Goal: Task Accomplishment & Management: Complete application form

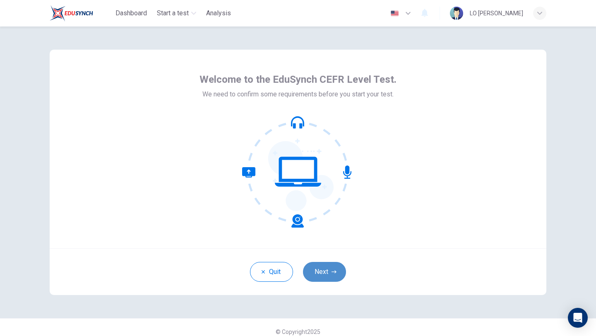
click at [326, 267] on button "Next" at bounding box center [324, 272] width 43 height 20
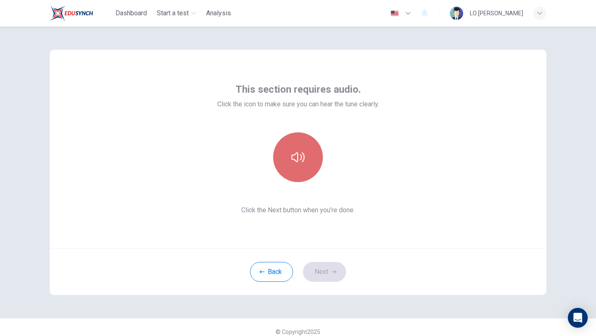
click at [303, 164] on button "button" at bounding box center [298, 157] width 50 height 50
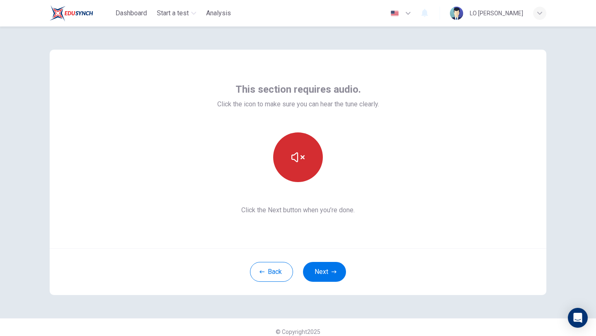
click at [303, 155] on icon "button" at bounding box center [297, 157] width 13 height 13
click at [310, 162] on button "button" at bounding box center [298, 157] width 50 height 50
click at [309, 162] on button "button" at bounding box center [298, 157] width 50 height 50
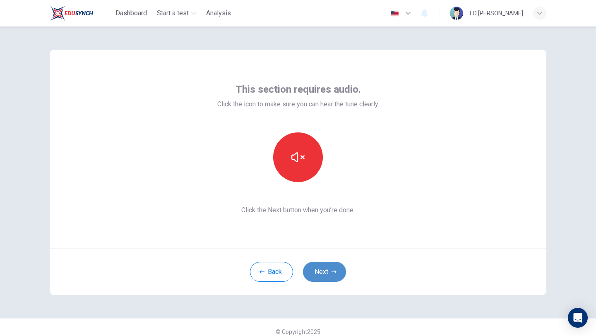
click at [338, 271] on button "Next" at bounding box center [324, 272] width 43 height 20
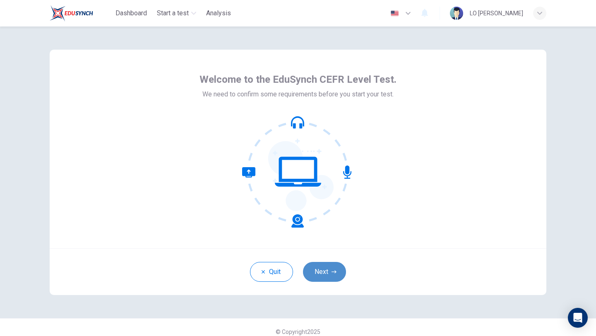
click at [330, 272] on button "Next" at bounding box center [324, 272] width 43 height 20
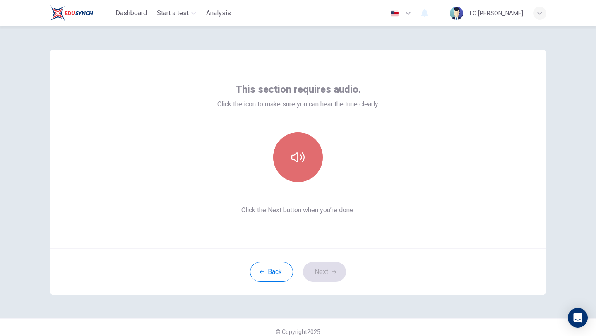
click at [298, 180] on button "button" at bounding box center [298, 157] width 50 height 50
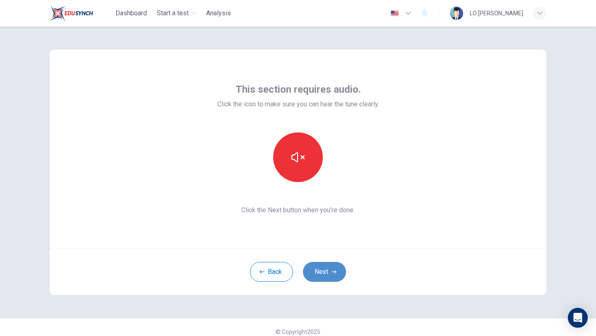
click at [322, 276] on button "Next" at bounding box center [324, 272] width 43 height 20
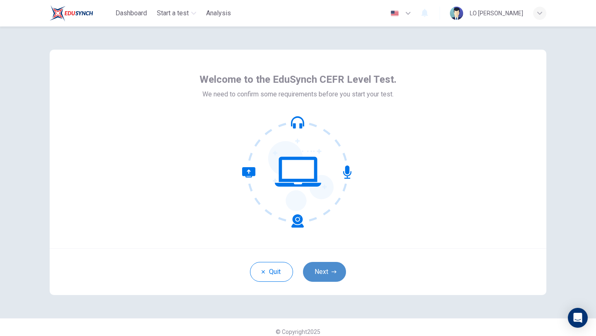
click at [330, 269] on button "Next" at bounding box center [324, 272] width 43 height 20
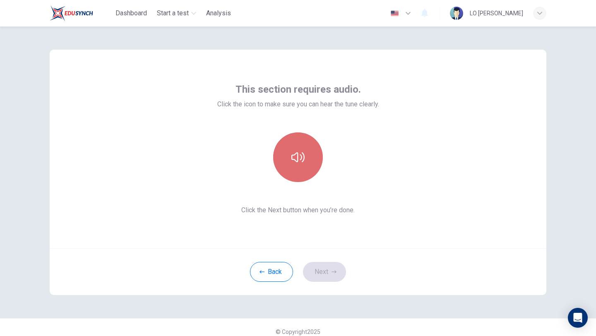
click at [301, 159] on icon "button" at bounding box center [297, 157] width 13 height 13
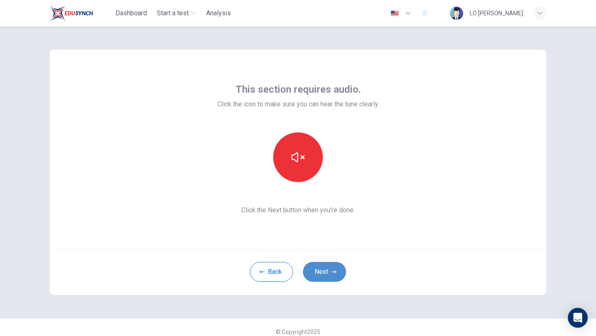
click at [320, 272] on button "Next" at bounding box center [324, 272] width 43 height 20
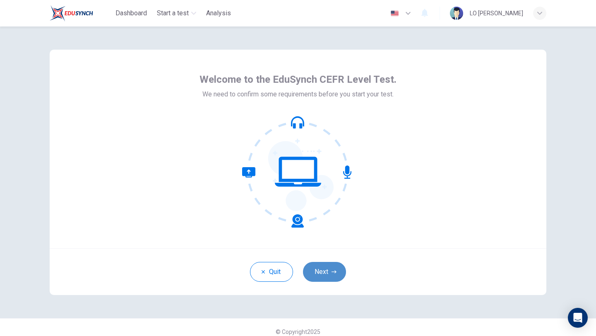
click at [318, 269] on button "Next" at bounding box center [324, 272] width 43 height 20
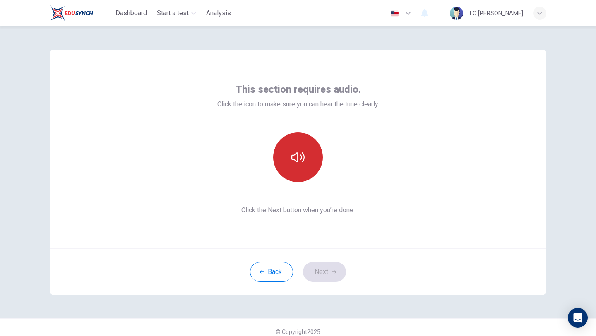
click at [299, 151] on icon "button" at bounding box center [297, 157] width 13 height 13
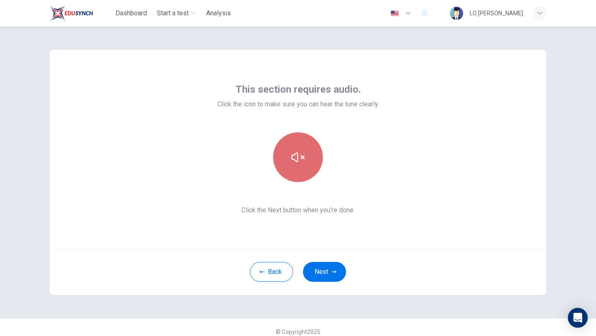
click at [302, 155] on icon "button" at bounding box center [297, 157] width 13 height 13
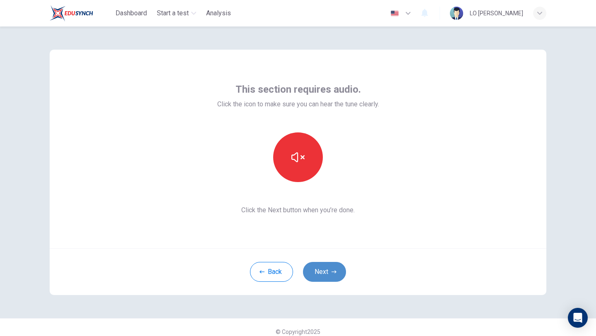
click at [332, 267] on button "Next" at bounding box center [324, 272] width 43 height 20
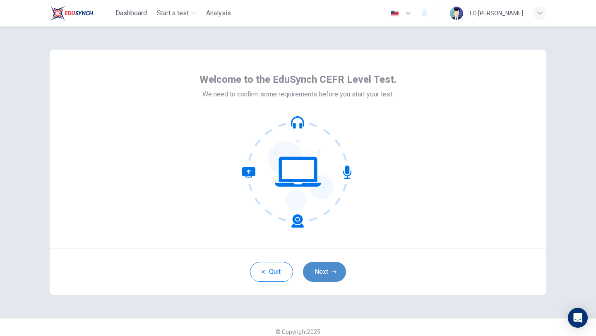
click at [329, 274] on button "Next" at bounding box center [324, 272] width 43 height 20
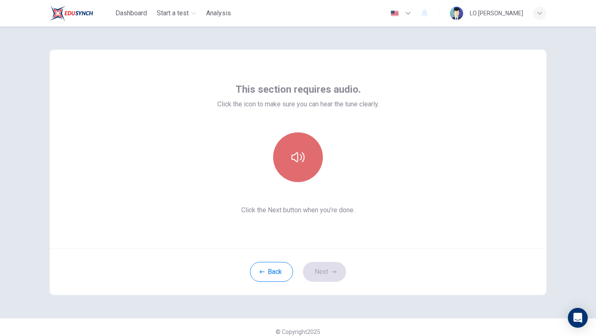
click at [291, 156] on icon "button" at bounding box center [297, 157] width 13 height 13
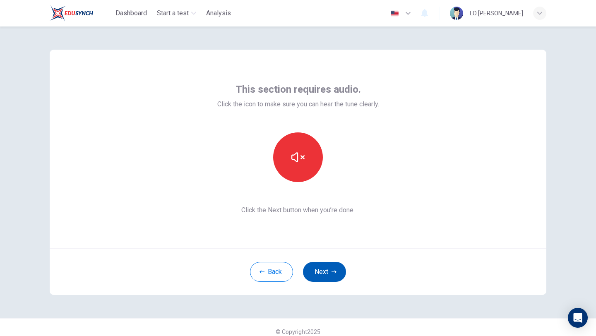
click at [313, 271] on button "Next" at bounding box center [324, 272] width 43 height 20
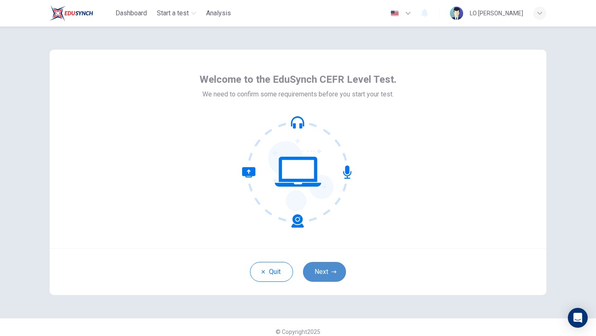
click at [324, 276] on button "Next" at bounding box center [324, 272] width 43 height 20
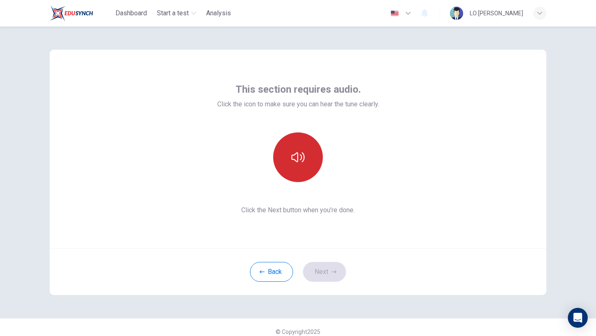
click at [304, 159] on icon "button" at bounding box center [297, 157] width 13 height 10
click at [304, 159] on icon "button" at bounding box center [297, 157] width 13 height 13
click at [330, 274] on button "Next" at bounding box center [324, 272] width 43 height 20
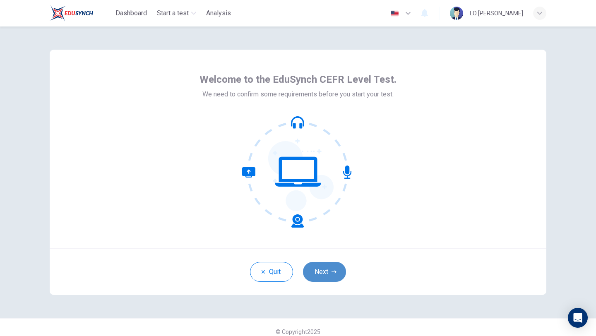
click at [322, 274] on button "Next" at bounding box center [324, 272] width 43 height 20
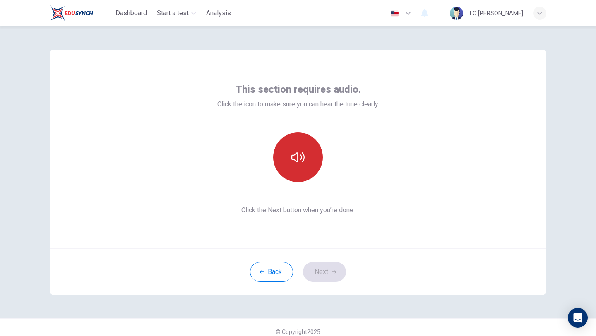
click at [303, 166] on button "button" at bounding box center [298, 157] width 50 height 50
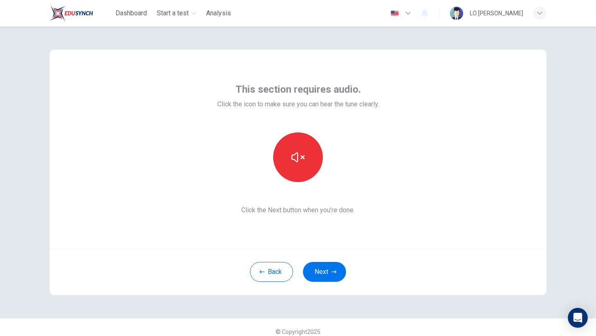
click at [346, 279] on div "Back Next" at bounding box center [298, 271] width 497 height 47
click at [342, 273] on button "Next" at bounding box center [324, 272] width 43 height 20
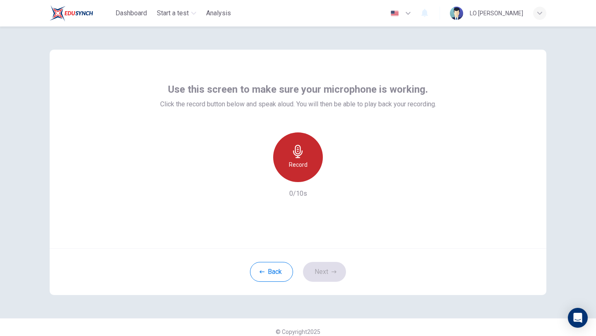
click at [303, 146] on icon "button" at bounding box center [297, 151] width 13 height 13
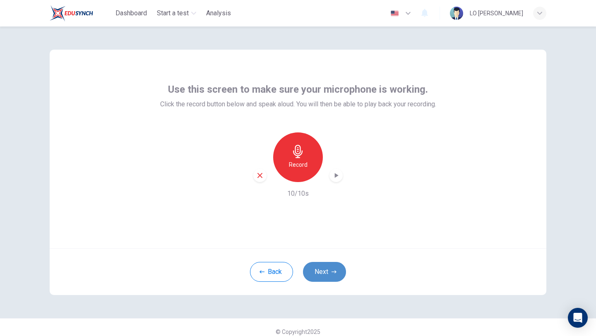
click at [334, 267] on button "Next" at bounding box center [324, 272] width 43 height 20
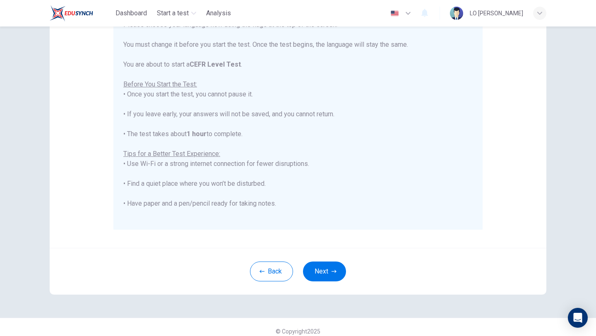
scroll to position [124, 0]
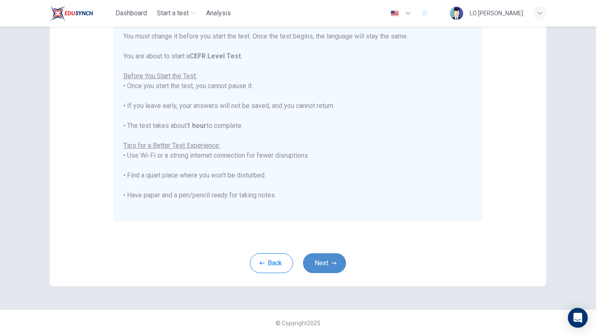
click at [328, 258] on button "Next" at bounding box center [324, 263] width 43 height 20
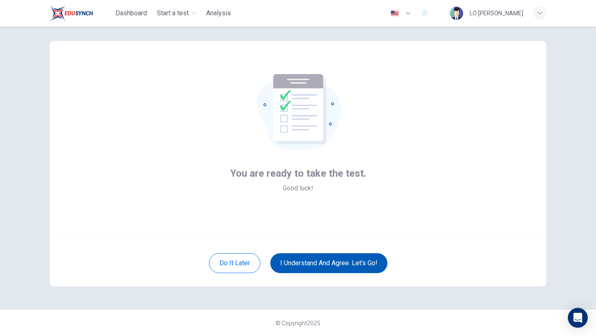
scroll to position [9, 0]
click at [349, 263] on button "I understand and agree. Let’s go!" at bounding box center [328, 263] width 117 height 20
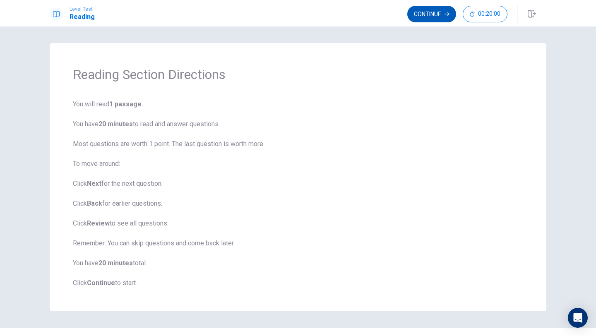
click at [426, 17] on button "Continue" at bounding box center [431, 14] width 49 height 17
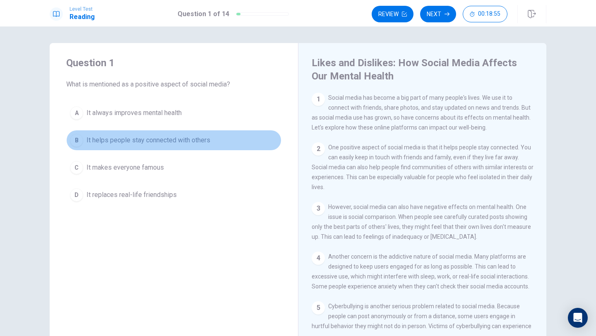
click at [156, 140] on span "It helps people stay connected with others" at bounding box center [149, 140] width 124 height 10
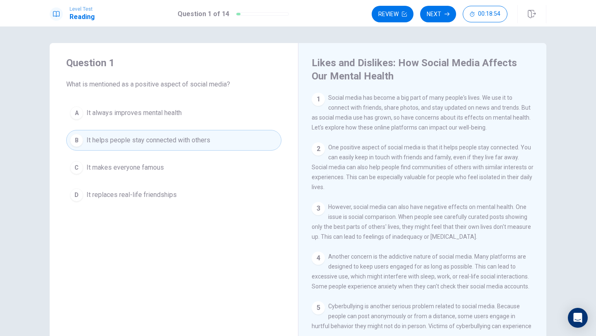
click at [156, 140] on span "It helps people stay connected with others" at bounding box center [149, 140] width 124 height 10
click at [156, 139] on span "It helps people stay connected with others" at bounding box center [149, 140] width 124 height 10
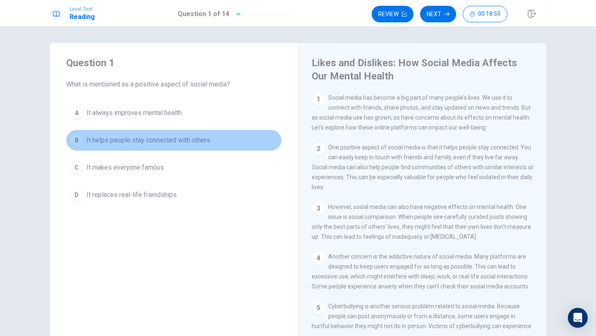
click at [156, 139] on span "It helps people stay connected with others" at bounding box center [149, 140] width 124 height 10
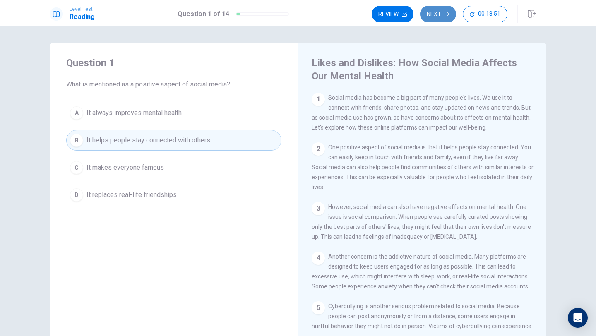
click at [442, 14] on button "Next" at bounding box center [438, 14] width 36 height 17
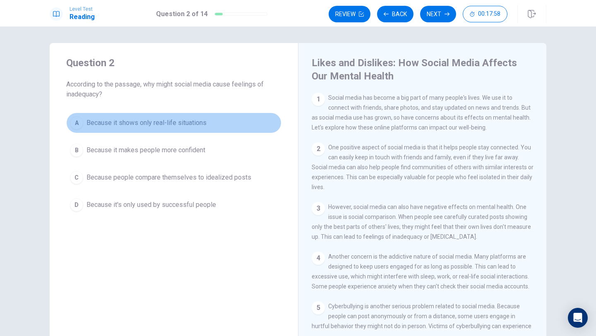
click at [183, 123] on span "Because it shows only real-life situations" at bounding box center [147, 123] width 120 height 10
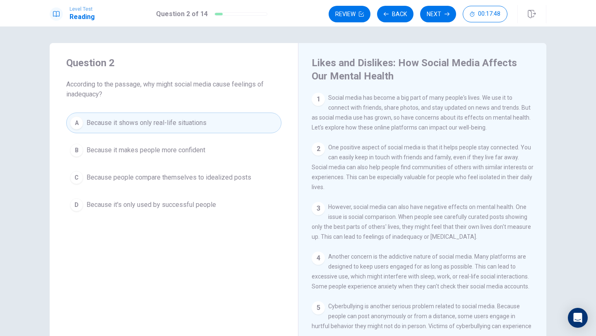
click at [440, 22] on div "Review Back Next 00:17:48" at bounding box center [438, 14] width 218 height 18
click at [439, 6] on button "Next" at bounding box center [438, 14] width 36 height 17
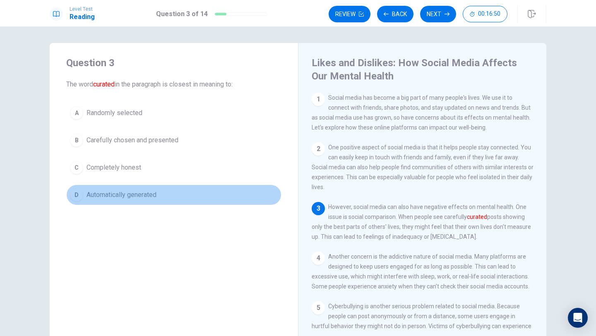
click at [167, 195] on button "D Automatically generated" at bounding box center [173, 195] width 215 height 21
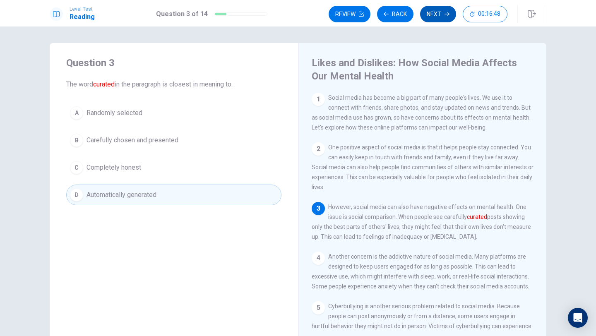
click at [446, 16] on icon "button" at bounding box center [447, 14] width 5 height 5
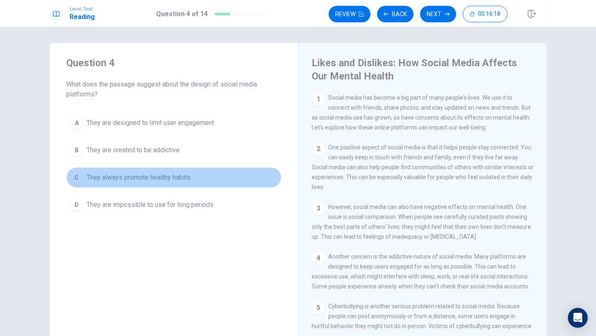
click at [130, 174] on span "They always promote healthy habits" at bounding box center [139, 178] width 104 height 10
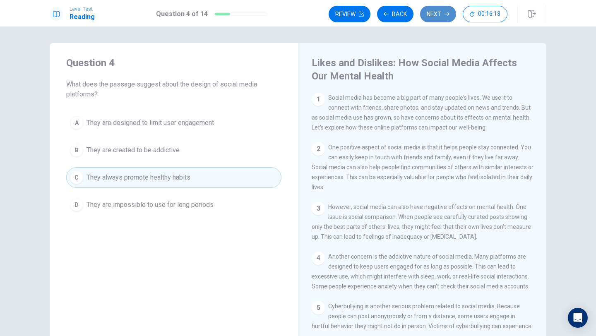
click at [440, 7] on button "Next" at bounding box center [438, 14] width 36 height 17
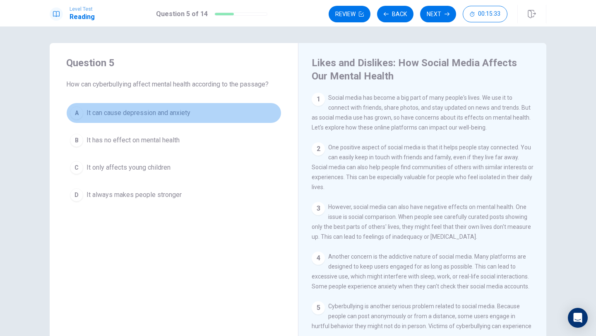
click at [97, 112] on span "It can cause depression and anxiety" at bounding box center [139, 113] width 104 height 10
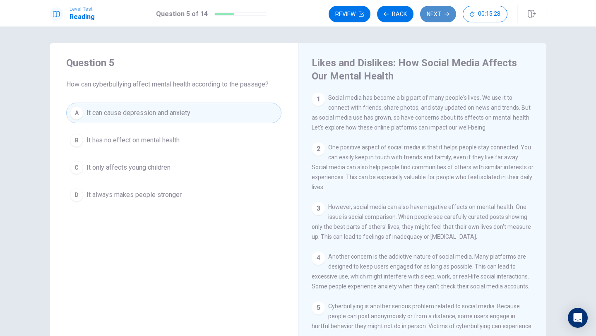
click at [445, 16] on icon "button" at bounding box center [447, 14] width 5 height 5
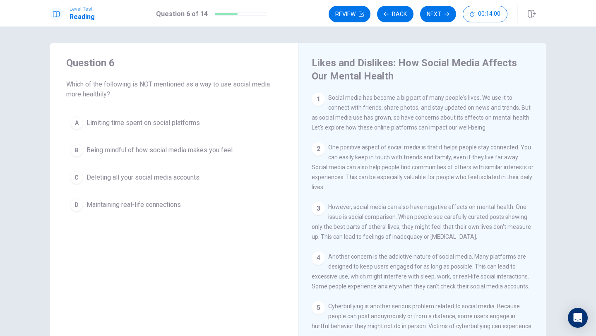
scroll to position [0, 0]
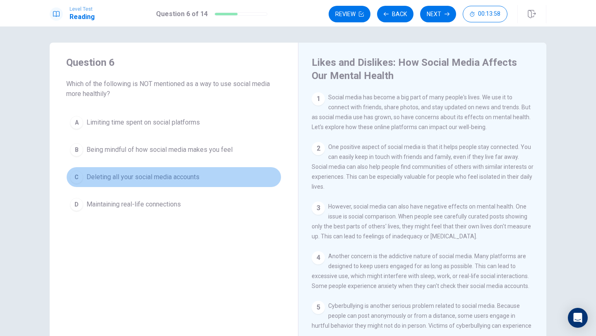
click at [156, 172] on span "Deleting all your social media accounts" at bounding box center [143, 177] width 113 height 10
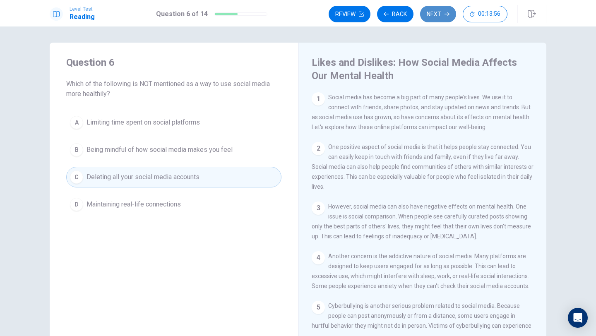
click at [440, 14] on button "Next" at bounding box center [438, 14] width 36 height 17
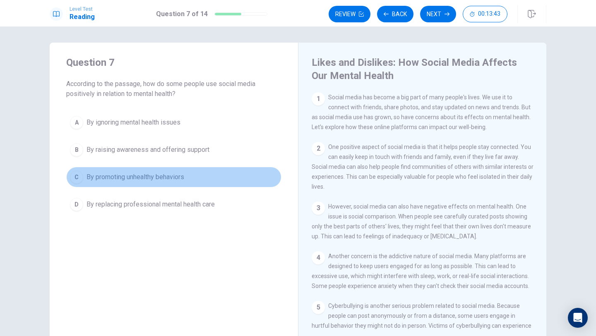
click at [190, 180] on button "C By promoting unhealthy behaviors" at bounding box center [173, 177] width 215 height 21
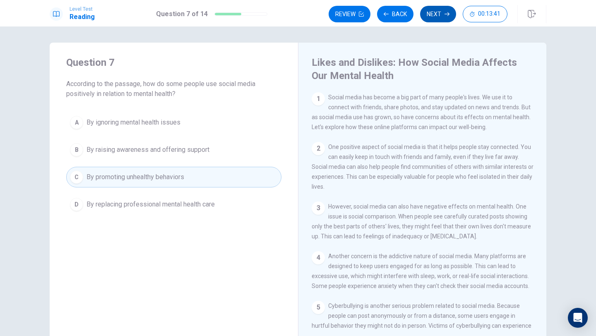
click at [446, 12] on icon "button" at bounding box center [447, 14] width 5 height 5
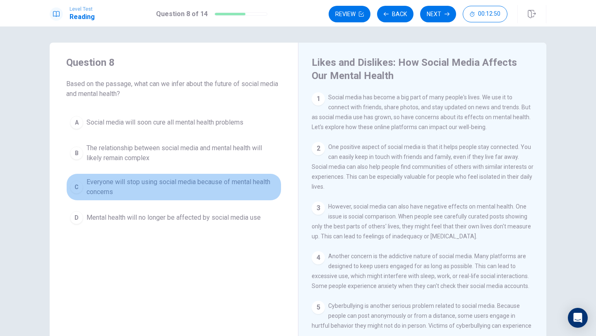
click at [193, 189] on span "Everyone will stop using social media because of mental health concerns" at bounding box center [182, 187] width 191 height 20
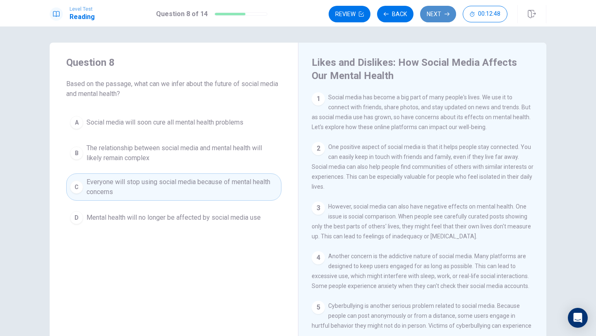
click at [444, 17] on button "Next" at bounding box center [438, 14] width 36 height 17
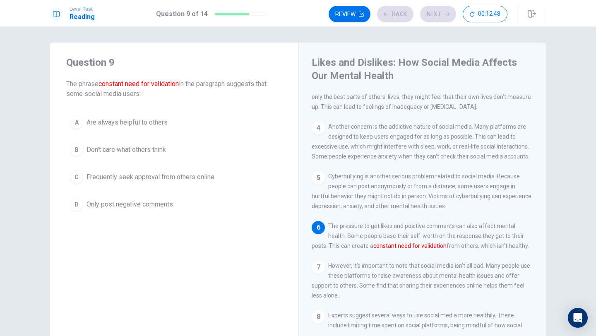
scroll to position [133, 0]
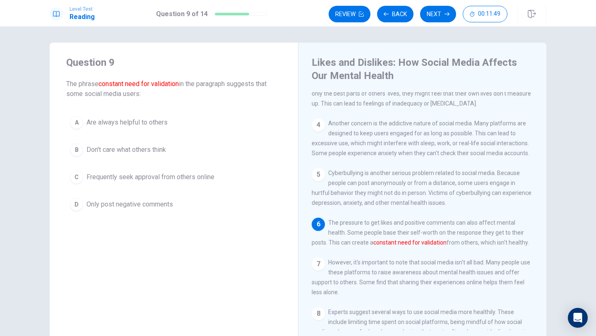
click at [150, 147] on span "Don't care what others think" at bounding box center [126, 150] width 79 height 10
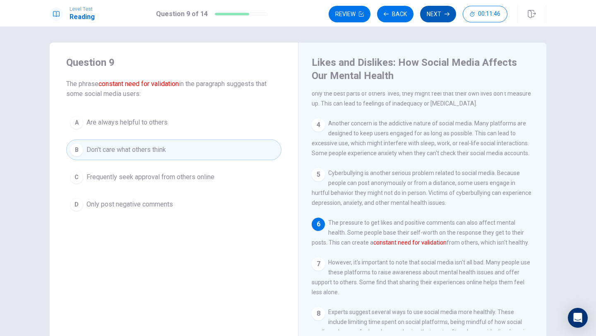
click at [435, 13] on button "Next" at bounding box center [438, 14] width 36 height 17
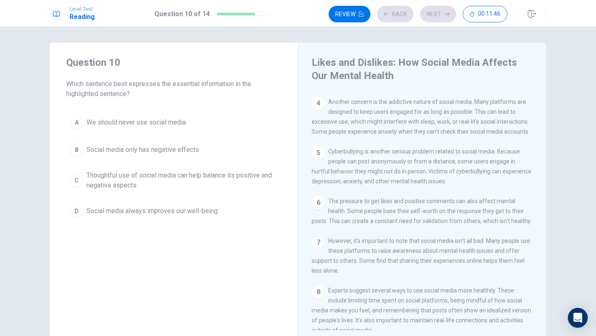
scroll to position [219, 0]
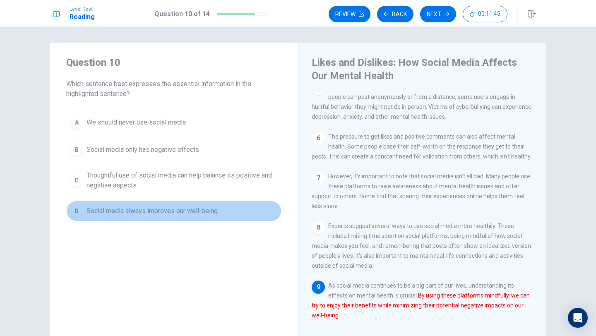
click at [188, 204] on button "D Social media always improves our well-being" at bounding box center [173, 211] width 215 height 21
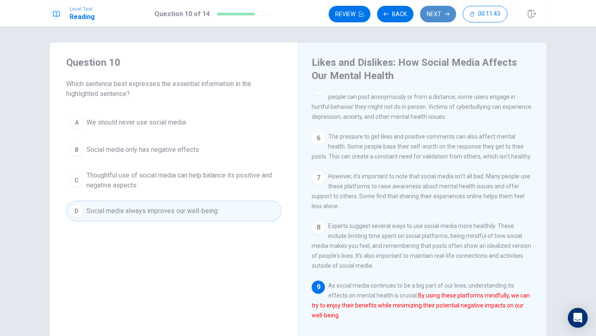
click at [432, 8] on button "Next" at bounding box center [438, 14] width 36 height 17
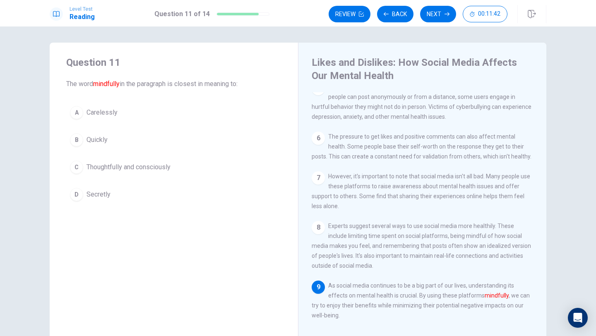
click at [225, 114] on button "A Carelessly" at bounding box center [173, 112] width 215 height 21
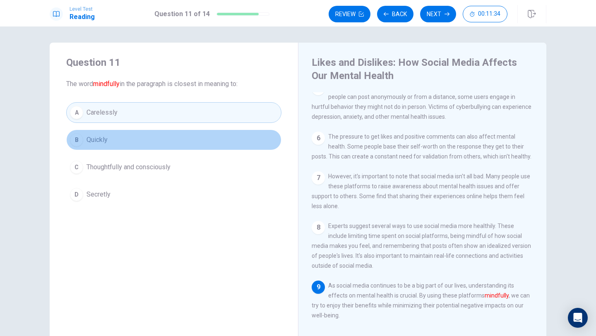
click at [173, 139] on button "B Quickly" at bounding box center [173, 140] width 215 height 21
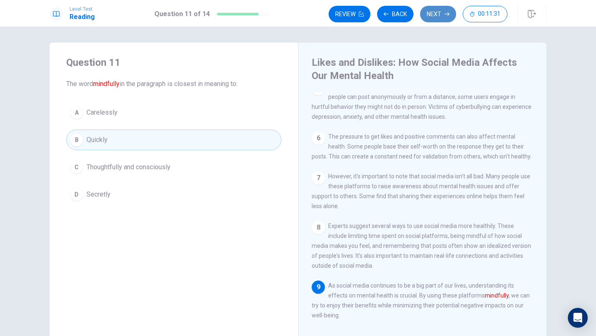
click at [437, 10] on button "Next" at bounding box center [438, 14] width 36 height 17
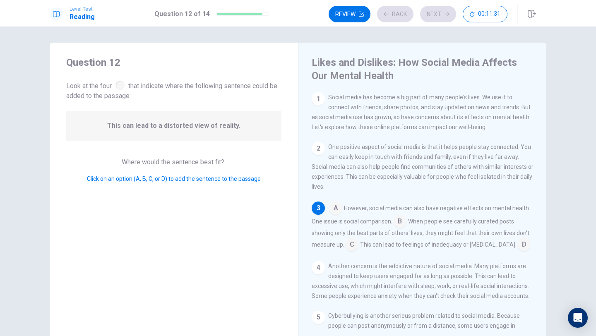
scroll to position [4, 0]
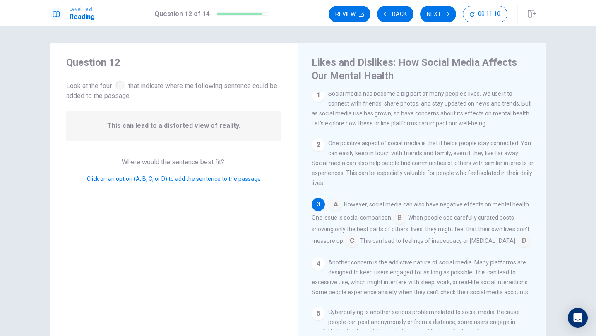
click at [336, 202] on input at bounding box center [335, 205] width 13 height 13
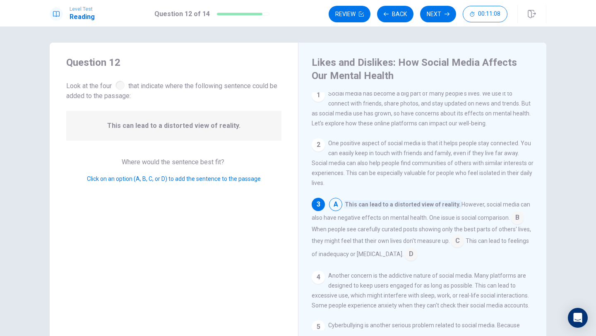
click at [331, 205] on input at bounding box center [335, 205] width 13 height 13
click at [337, 203] on input at bounding box center [335, 205] width 13 height 13
click at [443, 12] on button "Next" at bounding box center [438, 14] width 36 height 17
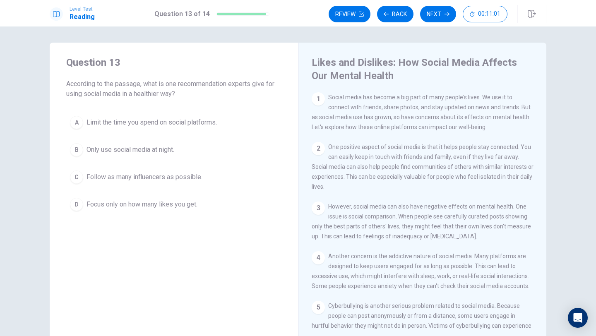
click at [90, 175] on span "Follow as many influencers as possible." at bounding box center [145, 177] width 116 height 10
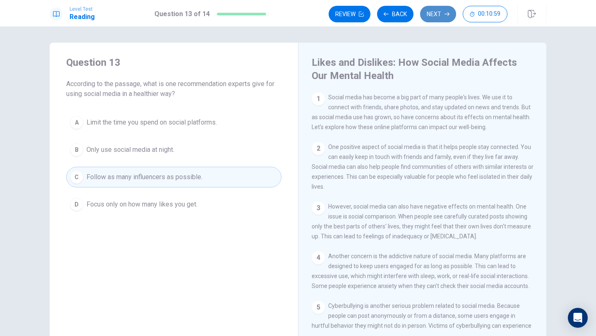
click at [435, 10] on button "Next" at bounding box center [438, 14] width 36 height 17
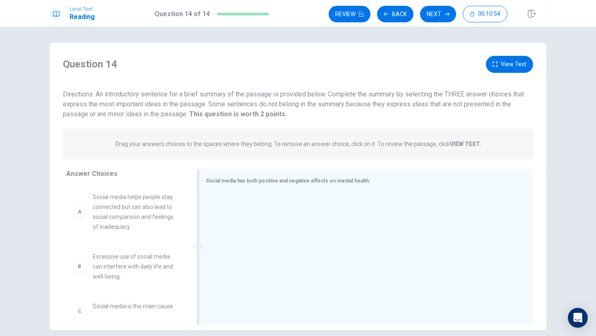
click at [262, 184] on div "Social media has both positive and negative effects on mental health." at bounding box center [361, 180] width 311 height 10
click at [247, 185] on div "Social media has both positive and negative effects on mental health." at bounding box center [361, 180] width 311 height 10
click at [109, 273] on span "Excessive use of social media can interfere with daily life and well-being." at bounding box center [136, 267] width 86 height 30
click at [70, 274] on div "B Excessive use of social media can interfere with daily life and well-being." at bounding box center [125, 266] width 119 height 43
click at [84, 310] on div "C" at bounding box center [79, 311] width 13 height 13
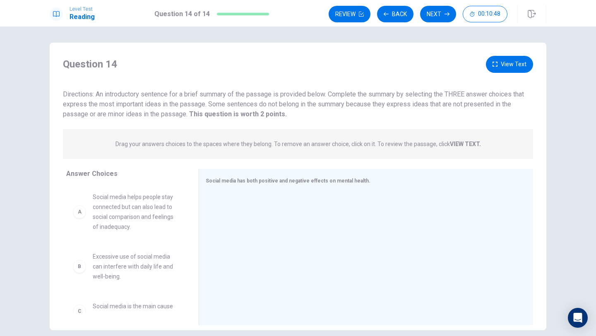
click at [105, 309] on span "Social media is the main cause of all mental health problems." at bounding box center [136, 311] width 86 height 20
click at [115, 310] on span "Social media is the main cause of all mental health problems." at bounding box center [136, 311] width 86 height 20
drag, startPoint x: 110, startPoint y: 254, endPoint x: 180, endPoint y: 248, distance: 69.8
drag, startPoint x: 141, startPoint y: 269, endPoint x: 249, endPoint y: 255, distance: 108.4
click at [222, 206] on div "B" at bounding box center [218, 205] width 13 height 13
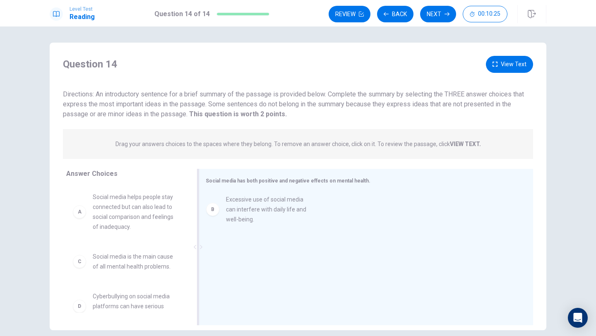
drag, startPoint x: 132, startPoint y: 276, endPoint x: 268, endPoint y: 219, distance: 148.2
drag, startPoint x: 163, startPoint y: 253, endPoint x: 172, endPoint y: 253, distance: 9.1
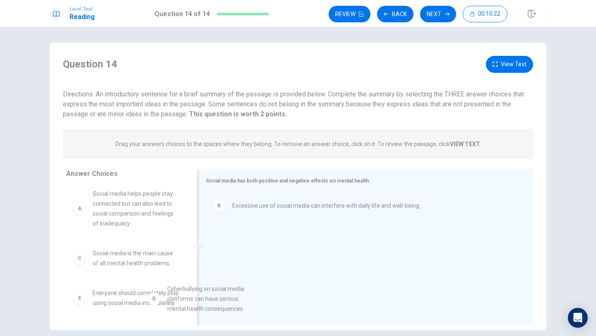
scroll to position [5, 0]
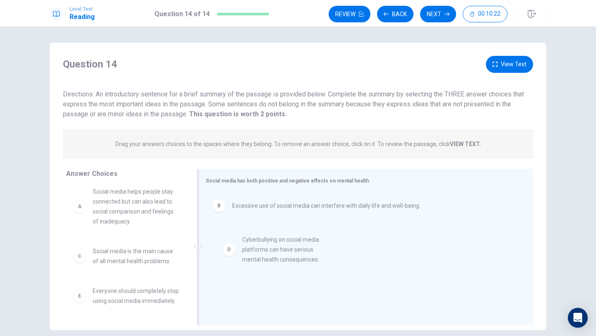
drag, startPoint x: 125, startPoint y: 310, endPoint x: 280, endPoint y: 247, distance: 167.8
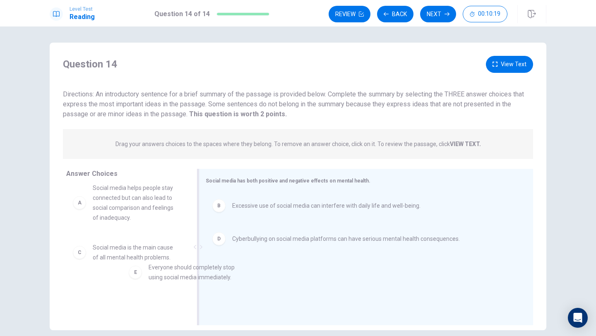
scroll to position [11, 0]
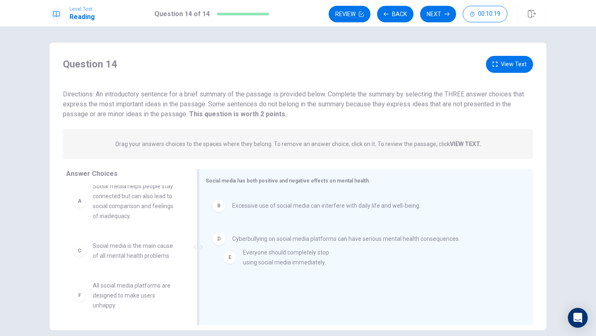
drag, startPoint x: 153, startPoint y: 288, endPoint x: 314, endPoint y: 249, distance: 165.8
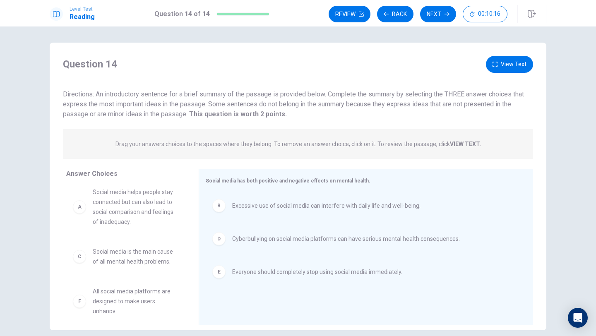
scroll to position [4, 0]
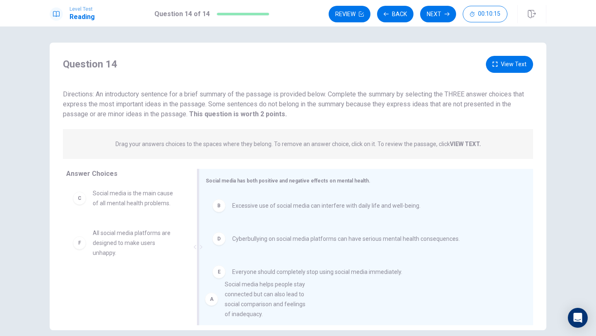
drag, startPoint x: 152, startPoint y: 199, endPoint x: 285, endPoint y: 293, distance: 162.7
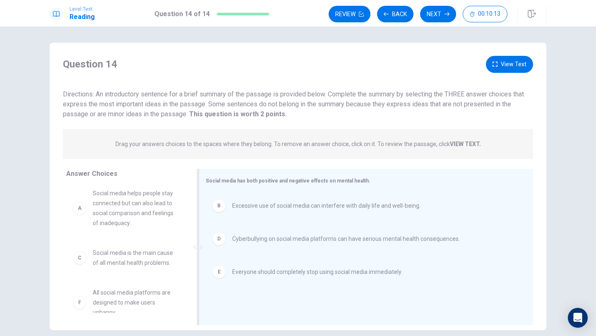
scroll to position [1, 0]
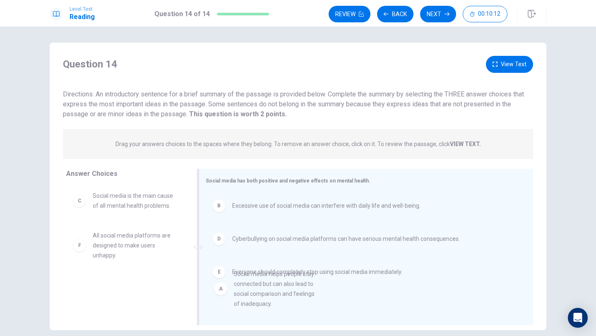
drag, startPoint x: 135, startPoint y: 205, endPoint x: 279, endPoint y: 287, distance: 165.6
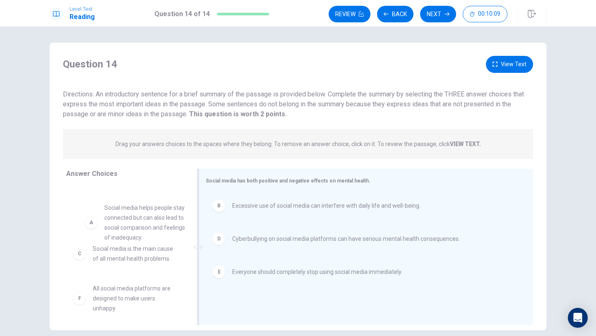
scroll to position [0, 0]
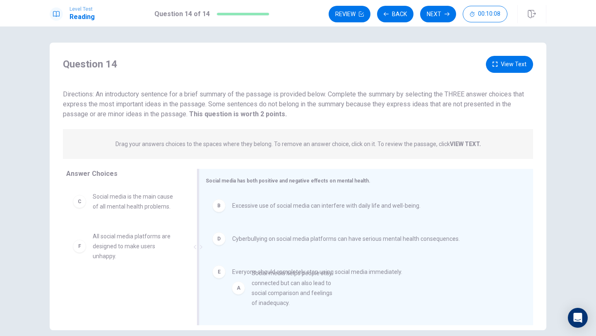
drag, startPoint x: 139, startPoint y: 200, endPoint x: 305, endPoint y: 284, distance: 186.2
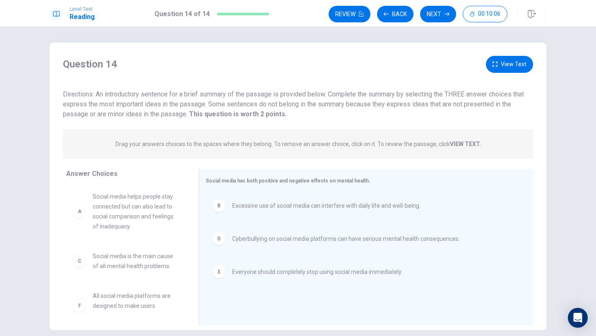
scroll to position [0, 0]
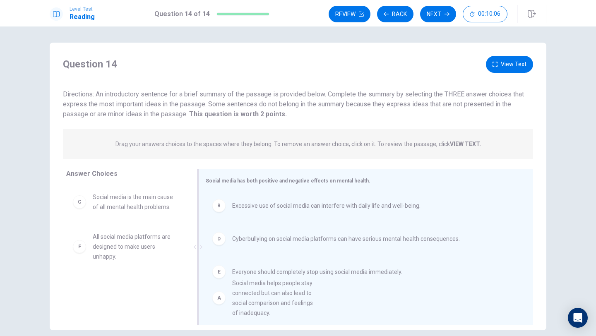
drag, startPoint x: 111, startPoint y: 200, endPoint x: 261, endPoint y: 290, distance: 174.7
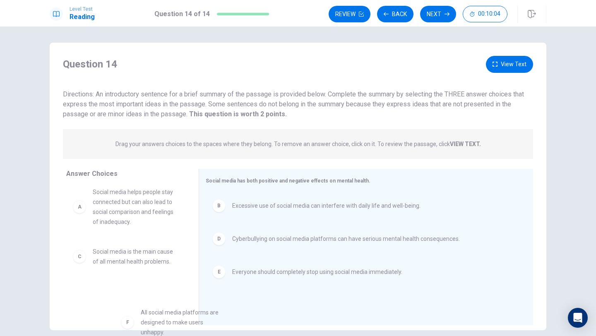
scroll to position [5, 0]
drag, startPoint x: 114, startPoint y: 284, endPoint x: 245, endPoint y: 281, distance: 130.8
drag, startPoint x: 61, startPoint y: 296, endPoint x: 71, endPoint y: 295, distance: 10.0
click at [71, 295] on div "Answer Choices A Social media helps people stay connected but can also lead to …" at bounding box center [124, 249] width 149 height 161
click at [525, 58] on button "View Text" at bounding box center [509, 64] width 47 height 17
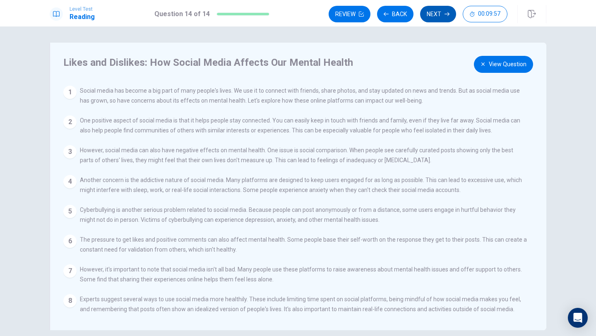
click at [429, 14] on button "Next" at bounding box center [438, 14] width 36 height 17
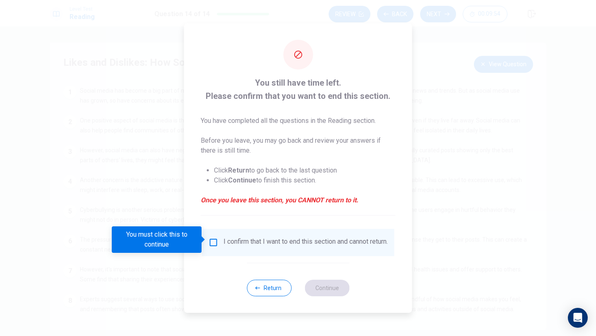
click at [219, 243] on div "I confirm that I want to end this section and cannot return." at bounding box center [298, 243] width 179 height 10
click at [210, 240] on input "You must click this to continue" at bounding box center [214, 243] width 10 height 10
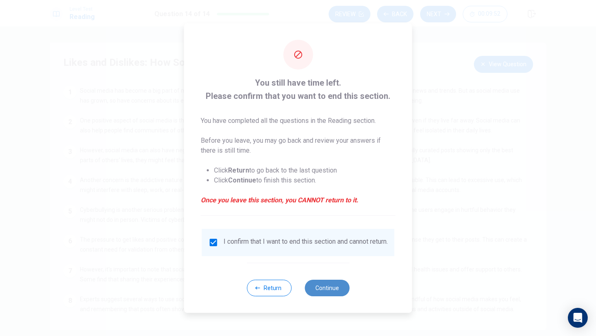
click at [322, 289] on button "Continue" at bounding box center [327, 288] width 45 height 17
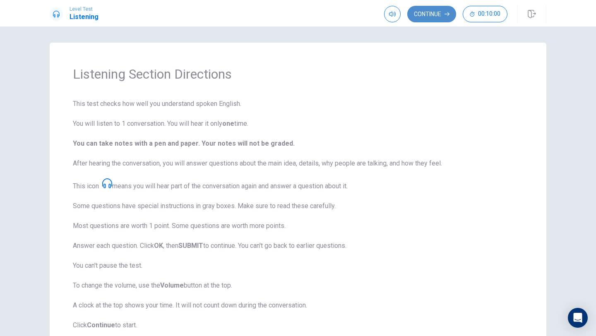
click at [435, 13] on button "Continue" at bounding box center [431, 14] width 49 height 17
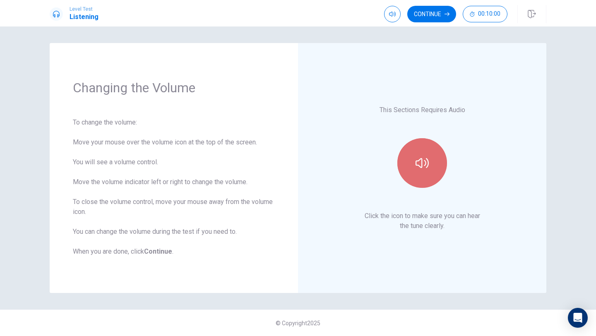
click at [422, 156] on button "button" at bounding box center [422, 163] width 50 height 50
click at [433, 156] on button "button" at bounding box center [422, 163] width 50 height 50
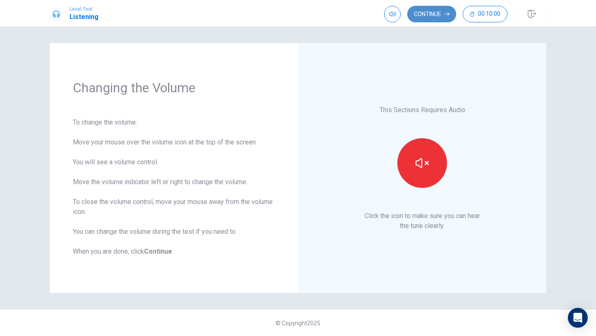
click at [433, 18] on button "Continue" at bounding box center [431, 14] width 49 height 17
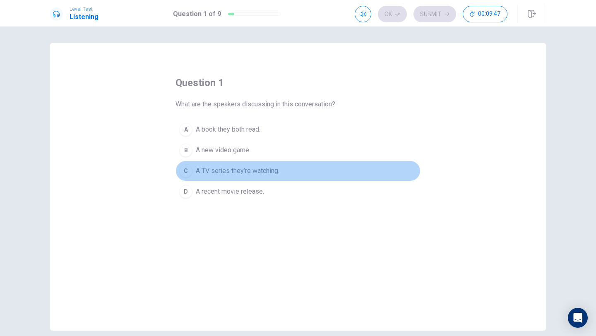
click at [231, 167] on span "A TV series they’re watching." at bounding box center [238, 171] width 84 height 10
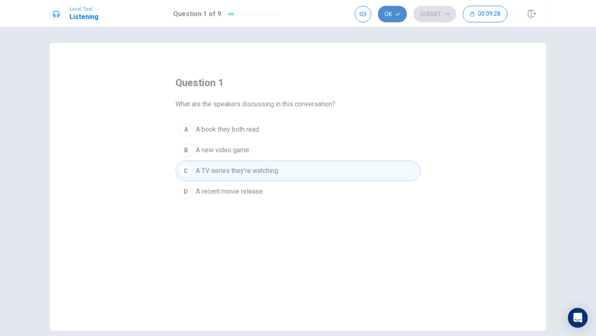
click at [392, 10] on button "Ok" at bounding box center [392, 14] width 29 height 17
click at [448, 10] on button "Submit" at bounding box center [434, 14] width 43 height 17
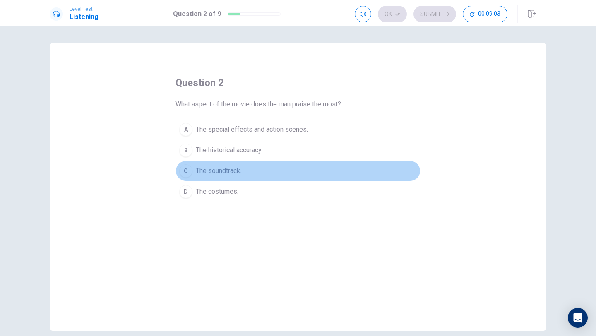
click at [226, 171] on span "The soundtrack." at bounding box center [219, 171] width 46 height 10
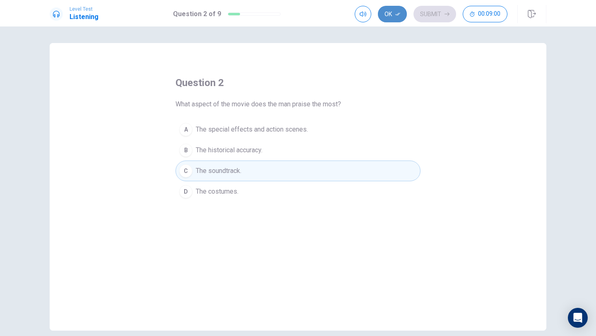
click at [397, 7] on button "Ok" at bounding box center [392, 14] width 29 height 17
click at [432, 11] on button "Submit" at bounding box center [434, 14] width 43 height 17
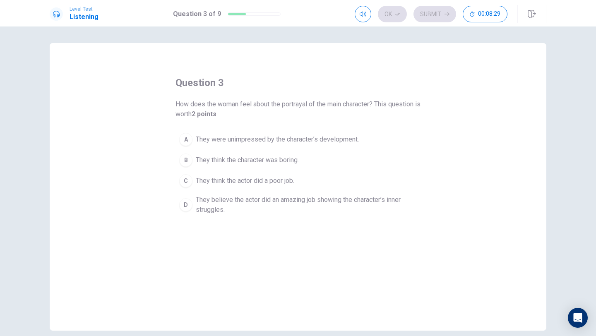
click at [221, 204] on span "They believe the actor did an amazing job showing the character’s inner struggl…" at bounding box center [306, 205] width 221 height 20
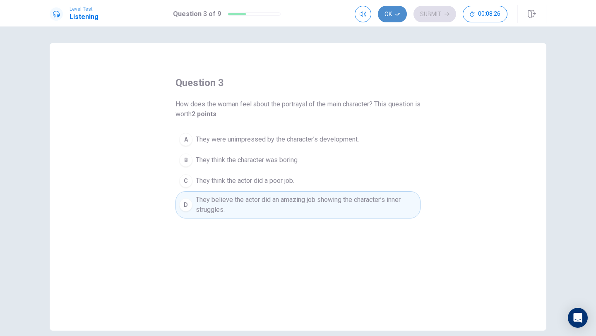
click at [387, 11] on button "Ok" at bounding box center [392, 14] width 29 height 17
click at [425, 10] on button "Submit" at bounding box center [434, 14] width 43 height 17
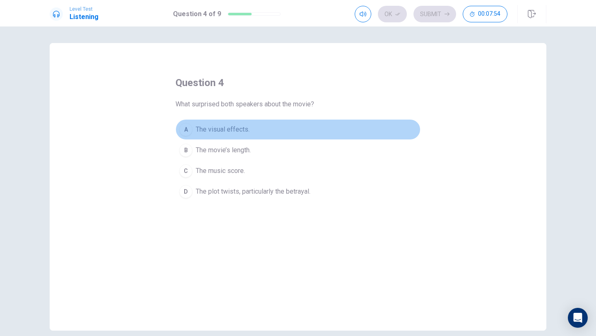
click at [259, 128] on button "A The visual effects." at bounding box center [297, 129] width 245 height 21
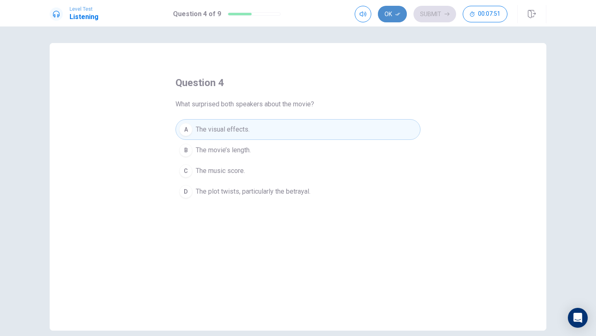
click at [389, 10] on button "Ok" at bounding box center [392, 14] width 29 height 17
click at [431, 16] on button "Submit" at bounding box center [434, 14] width 43 height 17
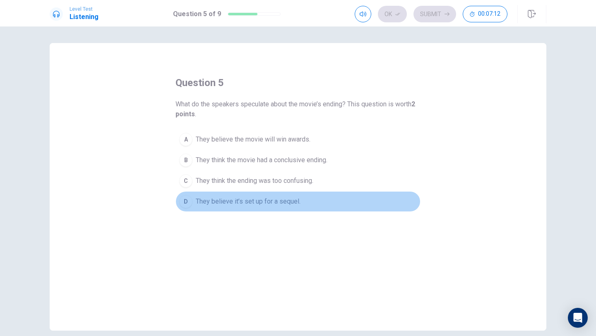
click at [268, 200] on span "They believe it’s set up for a sequel." at bounding box center [248, 202] width 105 height 10
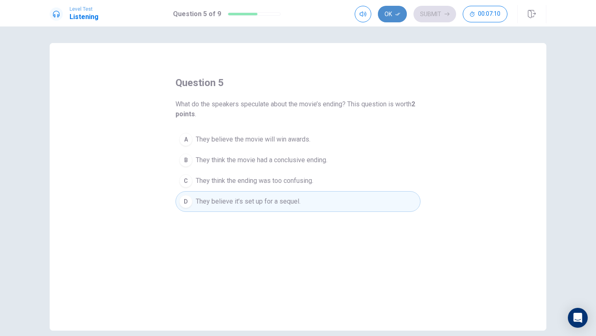
click at [386, 8] on button "Ok" at bounding box center [392, 14] width 29 height 17
click at [431, 13] on button "Submit" at bounding box center [434, 14] width 43 height 17
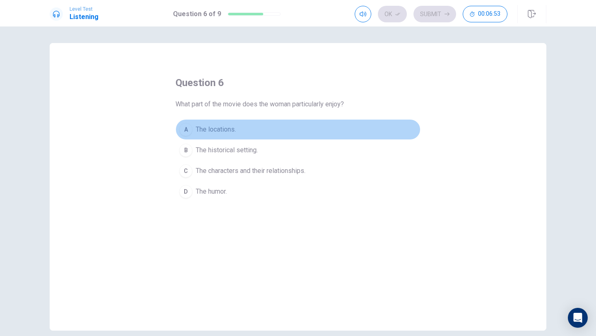
click at [286, 129] on button "A The locations." at bounding box center [297, 129] width 245 height 21
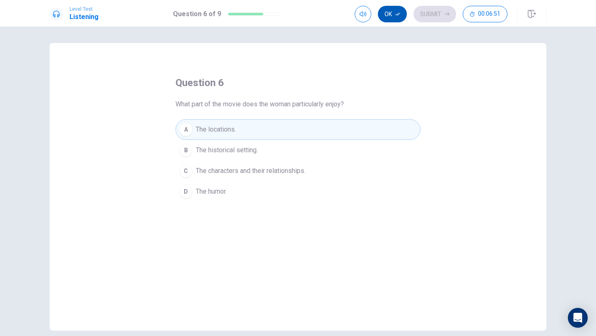
click at [400, 12] on icon "button" at bounding box center [397, 14] width 5 height 5
click at [421, 12] on button "Submit" at bounding box center [434, 14] width 43 height 17
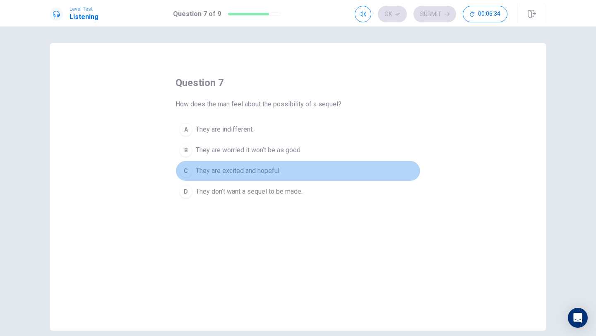
click at [252, 166] on span "They are excited and hopeful." at bounding box center [238, 171] width 85 height 10
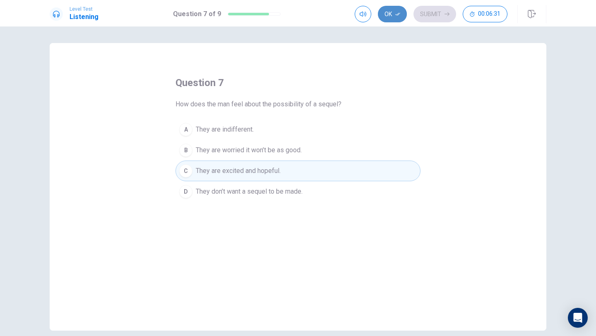
click at [395, 12] on icon "button" at bounding box center [397, 14] width 5 height 5
click at [436, 12] on button "Submit" at bounding box center [434, 14] width 43 height 17
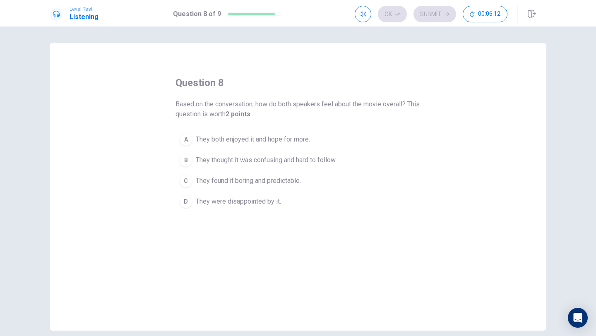
drag, startPoint x: 273, startPoint y: 102, endPoint x: 273, endPoint y: 107, distance: 5.0
click at [273, 102] on span "Based on the conversation, how do both speakers feel about the movie overall? T…" at bounding box center [297, 109] width 245 height 20
click at [269, 133] on button "A They both enjoyed it and hope for more." at bounding box center [297, 139] width 245 height 21
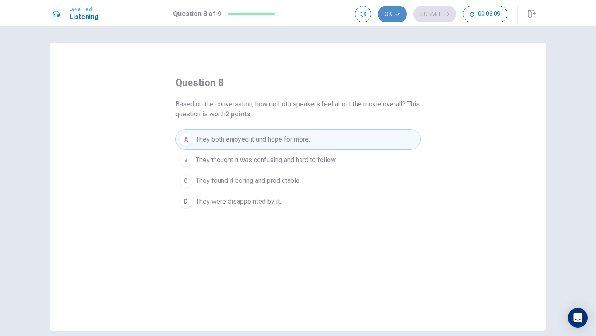
click at [392, 10] on button "Ok" at bounding box center [392, 14] width 29 height 17
click at [422, 14] on button "Submit" at bounding box center [434, 14] width 43 height 17
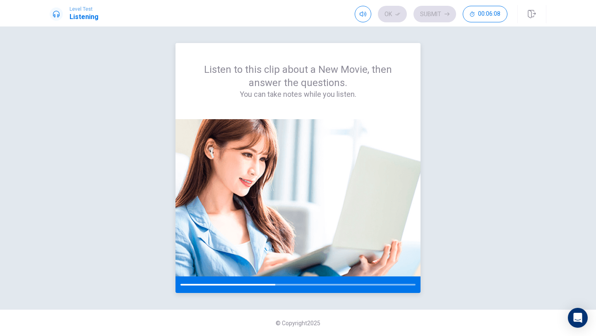
click at [299, 86] on div "Listen to this clip about a New Movie, then answer the questions. You can take …" at bounding box center [297, 81] width 205 height 36
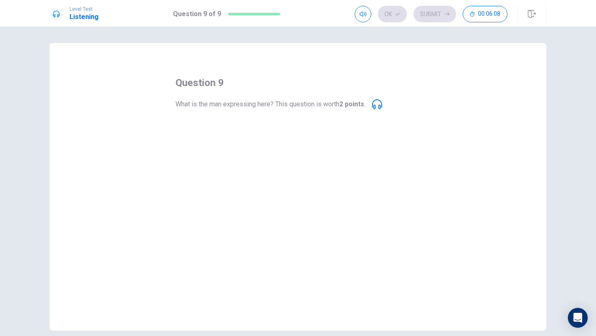
click at [377, 105] on icon at bounding box center [377, 104] width 10 height 10
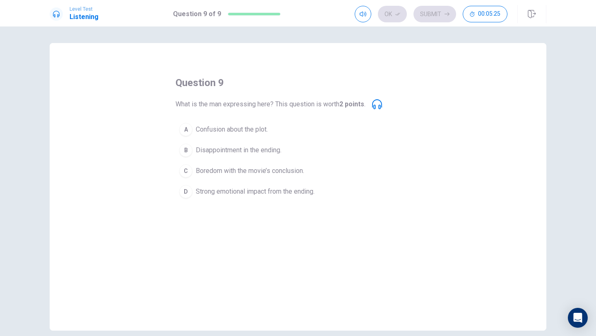
click at [233, 147] on span "Disappointment in the ending." at bounding box center [239, 150] width 86 height 10
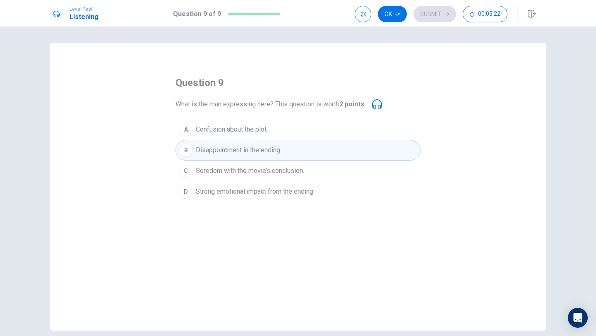
click at [220, 168] on span "Boredom with the movie’s conclusion." at bounding box center [250, 171] width 108 height 10
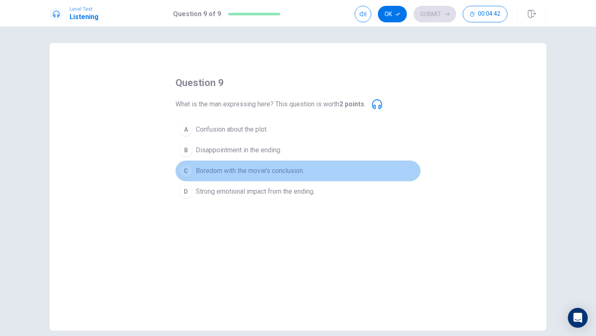
click at [211, 171] on span "Boredom with the movie’s conclusion." at bounding box center [250, 171] width 108 height 10
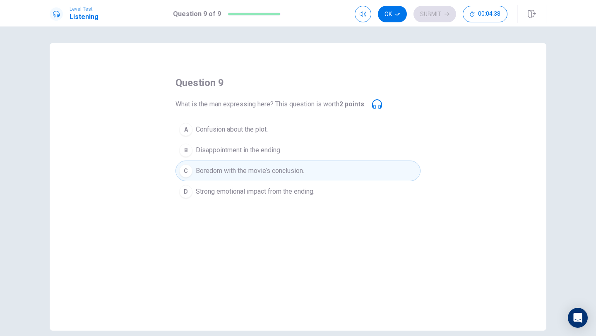
click at [228, 192] on span "Strong emotional impact from the ending." at bounding box center [255, 192] width 119 height 10
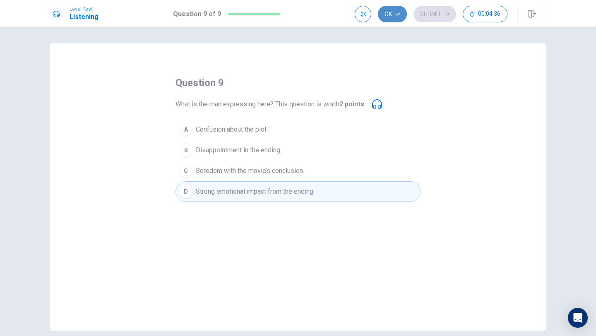
click at [392, 9] on button "Ok" at bounding box center [392, 14] width 29 height 17
click at [425, 10] on button "Submit" at bounding box center [434, 14] width 43 height 17
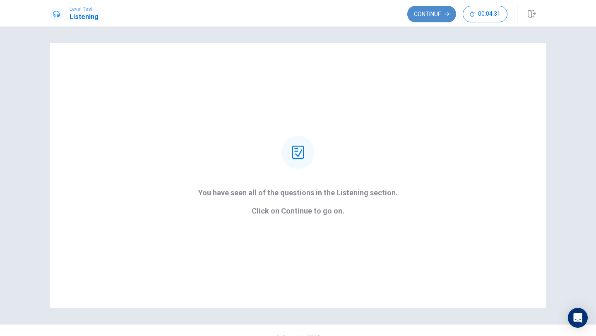
click at [434, 12] on button "Continue" at bounding box center [431, 14] width 49 height 17
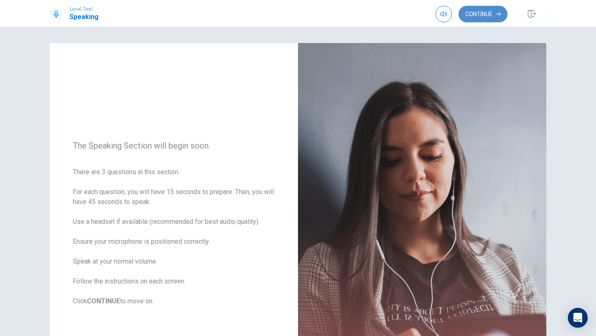
click at [491, 15] on button "Continue" at bounding box center [483, 14] width 49 height 17
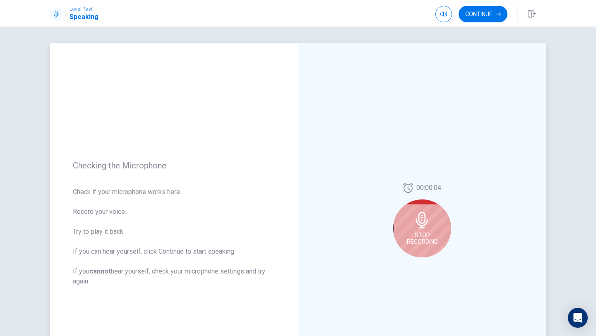
click at [434, 228] on div "Stop Recording" at bounding box center [422, 229] width 58 height 58
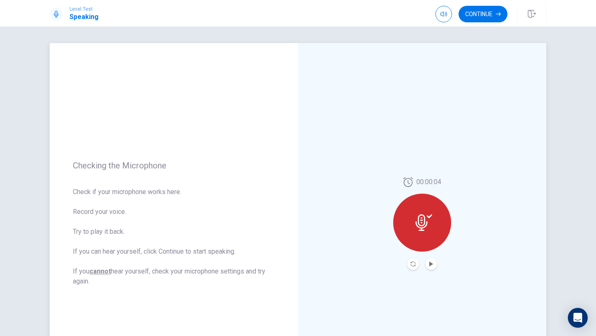
click at [442, 216] on div at bounding box center [422, 223] width 58 height 58
click at [430, 218] on icon at bounding box center [424, 222] width 17 height 17
click at [429, 266] on icon "Play Audio" at bounding box center [431, 264] width 5 height 5
click at [414, 263] on icon "Record Again" at bounding box center [413, 264] width 5 height 5
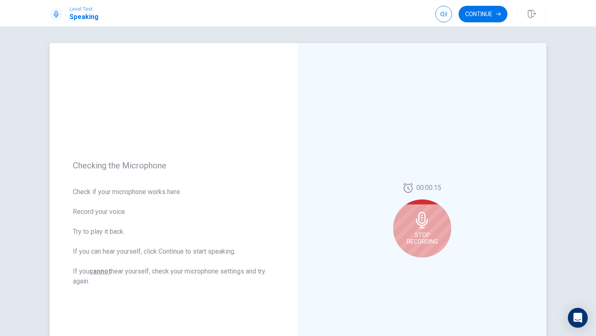
click at [428, 224] on icon at bounding box center [422, 220] width 17 height 17
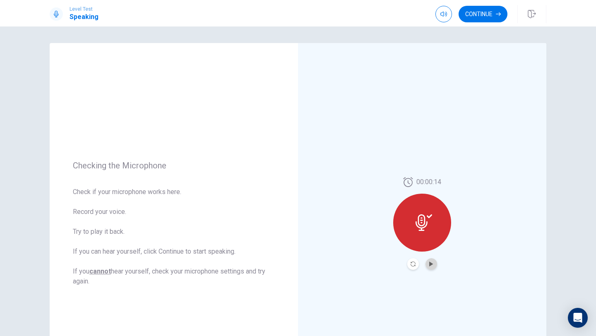
click at [431, 258] on button "Play Audio" at bounding box center [432, 264] width 12 height 12
click at [429, 240] on div at bounding box center [422, 223] width 58 height 58
click at [424, 208] on div at bounding box center [422, 223] width 58 height 58
click at [432, 266] on icon "Pause Audio" at bounding box center [431, 264] width 4 height 5
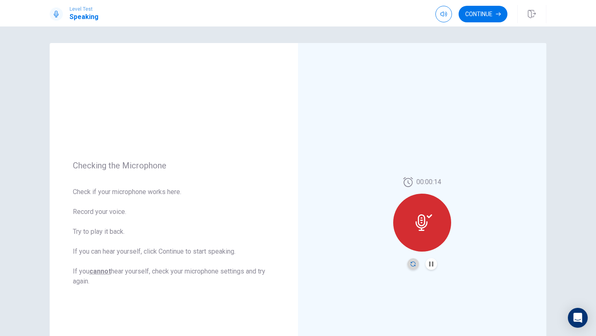
click at [415, 265] on icon "Record Again" at bounding box center [413, 264] width 5 height 5
click at [435, 226] on div at bounding box center [422, 223] width 58 height 58
click at [431, 267] on button "Play Audio" at bounding box center [432, 264] width 12 height 12
click at [412, 264] on icon "Record Again" at bounding box center [413, 264] width 5 height 5
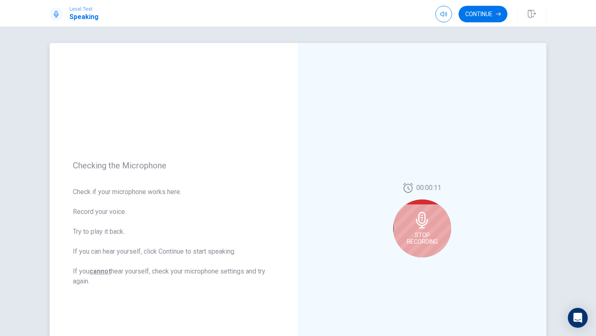
click at [207, 271] on span "Check if your microphone works here. Record your voice. Try to play it back. If…" at bounding box center [174, 236] width 202 height 99
click at [434, 230] on div "Stop Recording" at bounding box center [422, 229] width 58 height 58
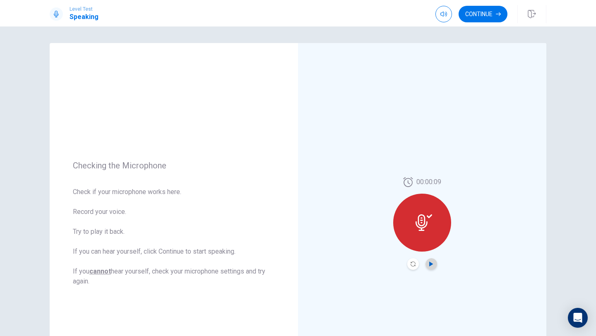
click at [433, 262] on icon "Play Audio" at bounding box center [431, 264] width 5 height 5
click at [412, 263] on icon "Record Again" at bounding box center [413, 264] width 5 height 5
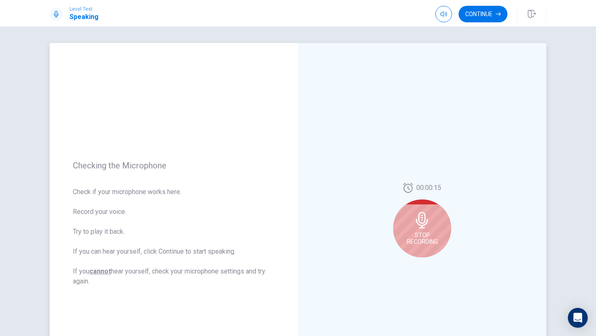
click at [429, 215] on icon at bounding box center [422, 220] width 17 height 17
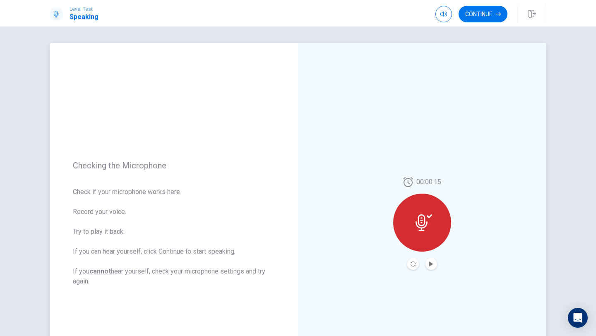
click at [421, 224] on icon at bounding box center [424, 222] width 17 height 17
click at [433, 262] on icon "Play Audio" at bounding box center [431, 264] width 5 height 5
click at [414, 265] on icon "Record Again" at bounding box center [413, 264] width 5 height 5
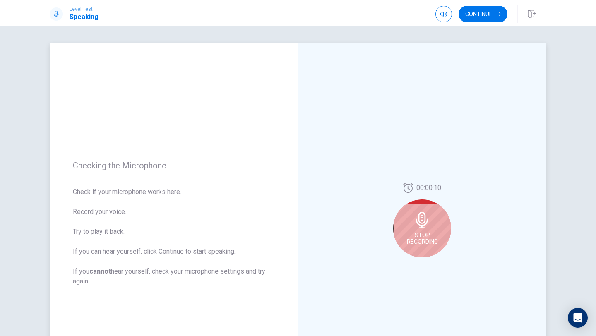
click at [426, 227] on icon at bounding box center [422, 220] width 17 height 17
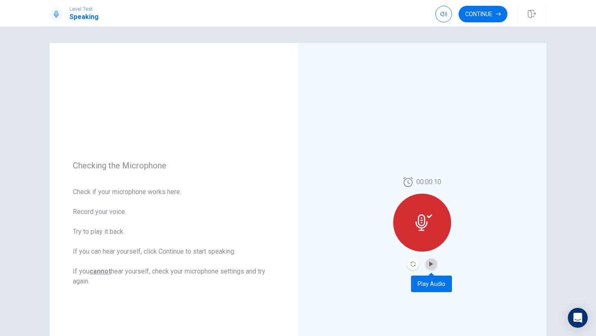
click at [435, 264] on button "Play Audio" at bounding box center [432, 264] width 12 height 12
click at [413, 260] on button "Record Again" at bounding box center [413, 264] width 12 height 12
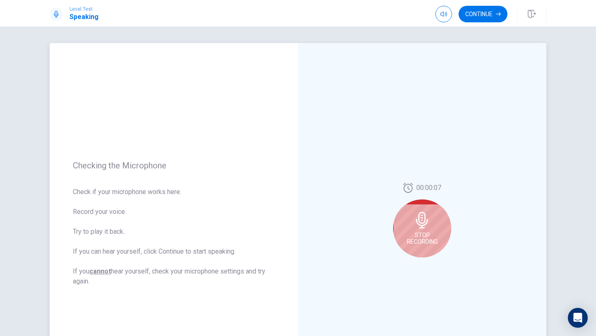
click at [421, 225] on icon at bounding box center [422, 220] width 12 height 17
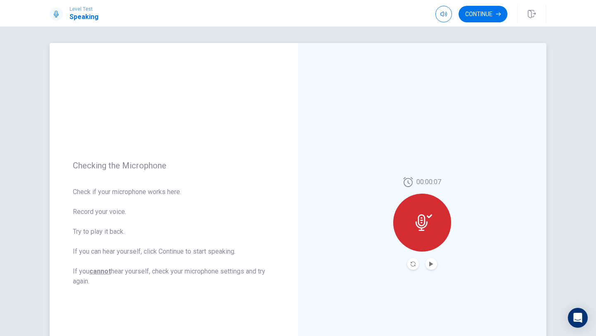
click at [497, 5] on div "Continue" at bounding box center [490, 14] width 111 height 18
click at [496, 17] on button "Continue" at bounding box center [483, 14] width 49 height 17
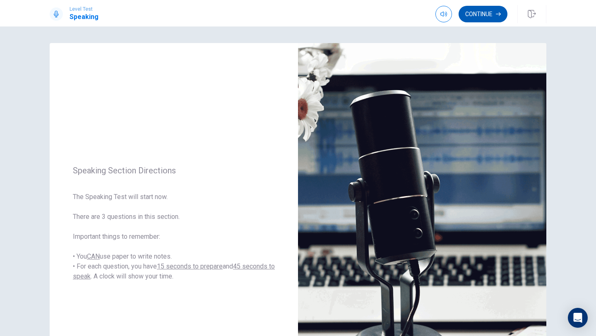
click at [481, 20] on button "Continue" at bounding box center [483, 14] width 49 height 17
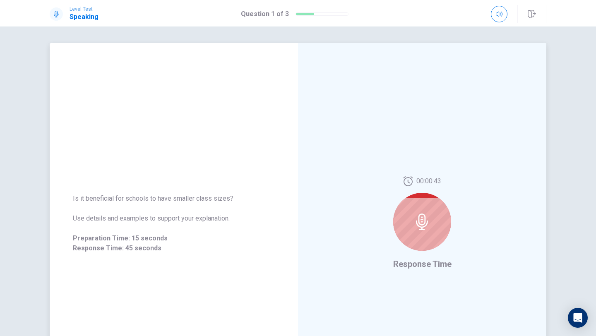
click at [438, 218] on div at bounding box center [422, 222] width 58 height 58
click at [415, 232] on div at bounding box center [422, 222] width 58 height 58
click at [406, 243] on div at bounding box center [422, 222] width 58 height 58
click at [412, 238] on div at bounding box center [422, 222] width 58 height 58
click at [427, 217] on icon at bounding box center [422, 222] width 17 height 17
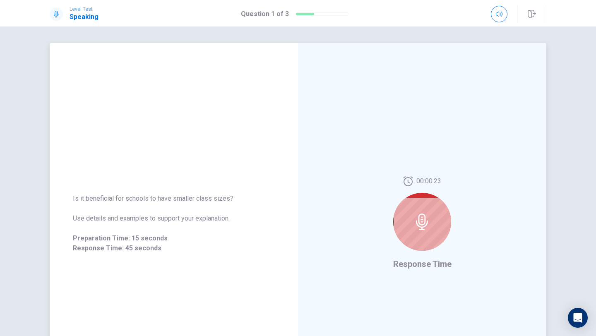
click at [426, 219] on icon at bounding box center [422, 222] width 17 height 17
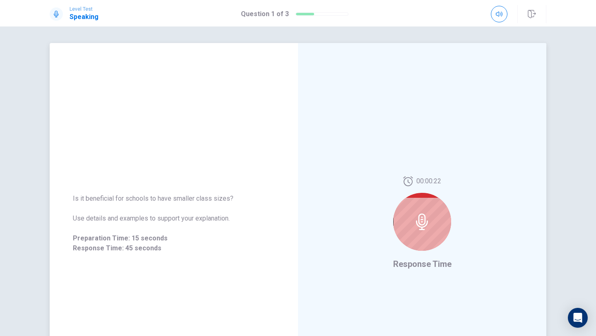
click at [426, 219] on icon at bounding box center [422, 222] width 17 height 17
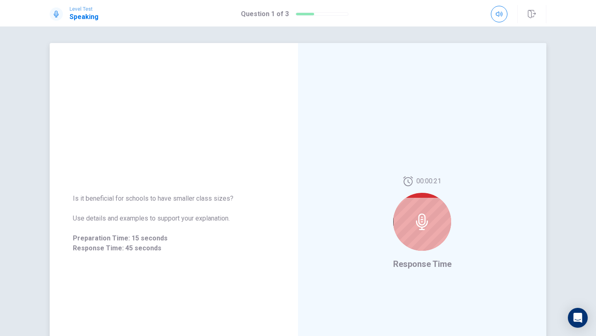
click at [426, 219] on icon at bounding box center [422, 222] width 17 height 17
drag, startPoint x: 426, startPoint y: 219, endPoint x: 521, endPoint y: 87, distance: 162.8
click at [426, 214] on icon at bounding box center [422, 222] width 17 height 17
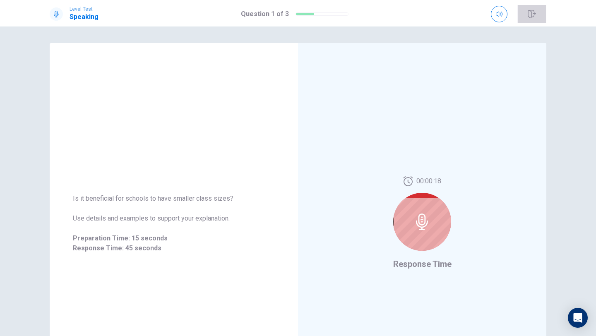
click at [529, 14] on icon "button" at bounding box center [532, 14] width 8 height 8
click at [428, 266] on span "Response Time" at bounding box center [422, 264] width 58 height 10
click at [380, 230] on div "00:00:13 Response Time" at bounding box center [422, 223] width 248 height 361
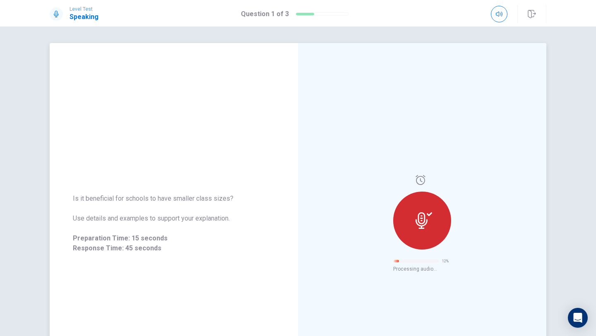
click at [416, 229] on div at bounding box center [422, 221] width 58 height 58
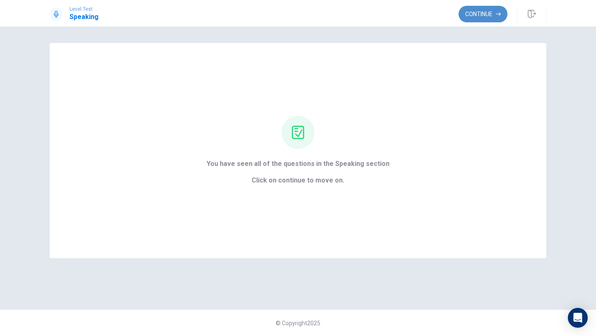
click at [495, 18] on button "Continue" at bounding box center [483, 14] width 49 height 17
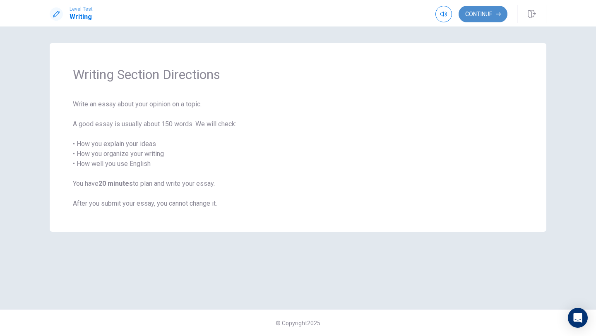
click at [479, 14] on button "Continue" at bounding box center [483, 14] width 49 height 17
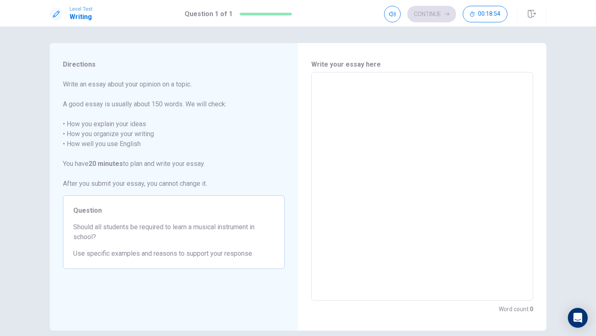
click at [344, 79] on textarea at bounding box center [422, 186] width 210 height 215
type textarea "i"
type textarea "x"
type textarea "in"
type textarea "x"
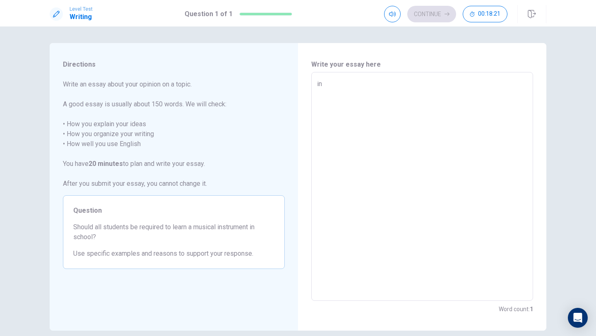
type textarea "int"
type textarea "x"
type textarea "in"
type textarea "x"
type textarea "i"
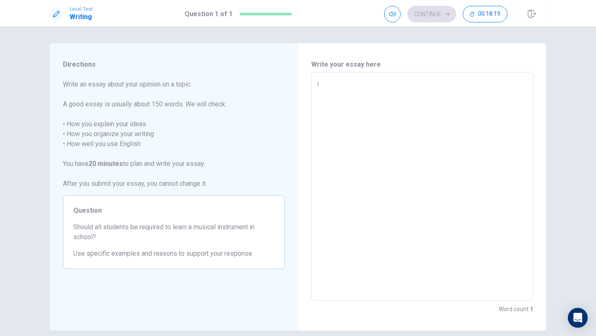
type textarea "x"
type textarea "I"
type textarea "x"
type textarea "In"
type textarea "x"
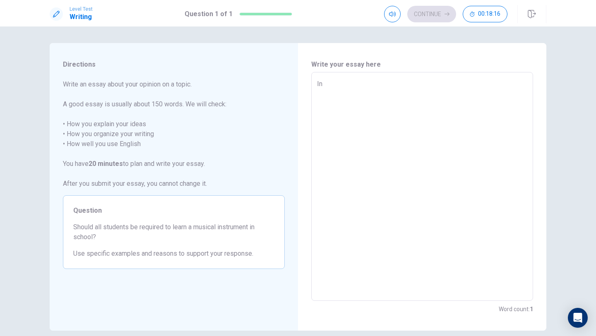
type textarea "In"
type textarea "x"
type textarea "In t"
type textarea "x"
type textarea "In th"
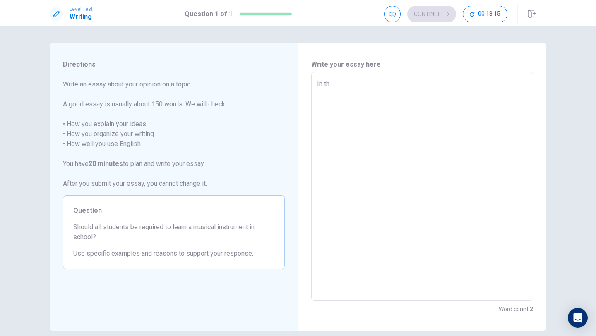
type textarea "x"
type textarea "In the"
type textarea "x"
type textarea "In the"
type textarea "x"
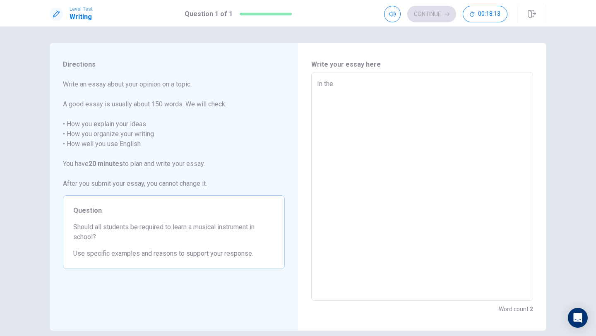
type textarea "In the f"
type textarea "x"
type textarea "In the"
type textarea "x"
type textarea "In the f"
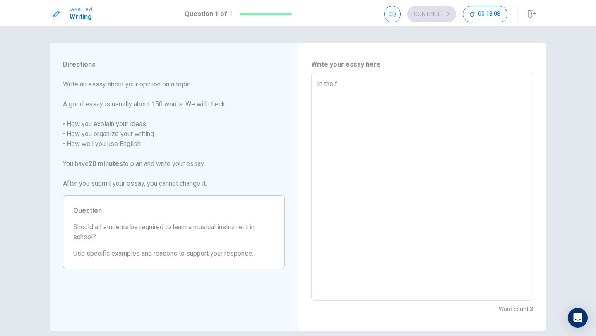
type textarea "x"
type textarea "In the fi"
type textarea "x"
type textarea "In the f"
type textarea "x"
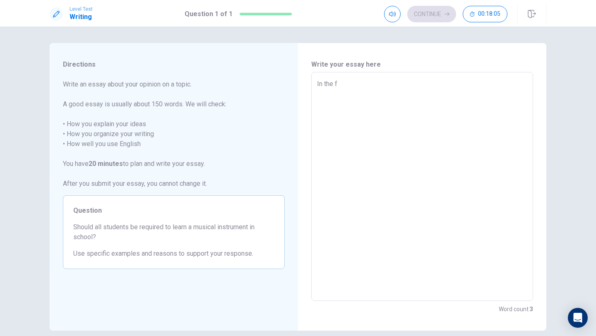
type textarea "In the fu"
type textarea "x"
type textarea "In the fut"
type textarea "x"
type textarea "In the futu"
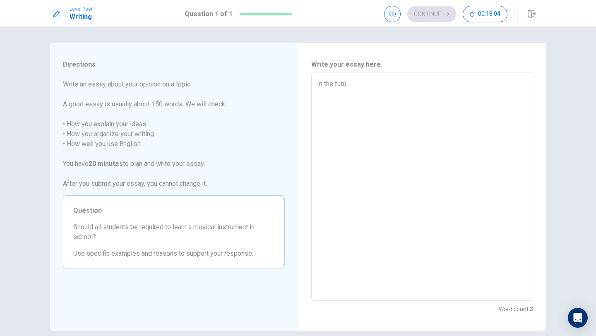
type textarea "x"
type textarea "In the futus"
type textarea "x"
type textarea "In the futuse"
type textarea "x"
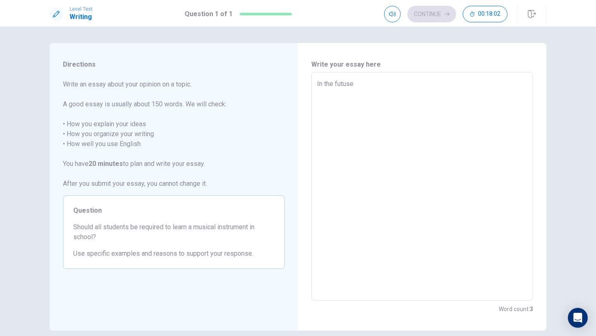
type textarea "In the futuse"
type textarea "x"
type textarea "In the futuse i"
type textarea "x"
type textarea "In the futuse i"
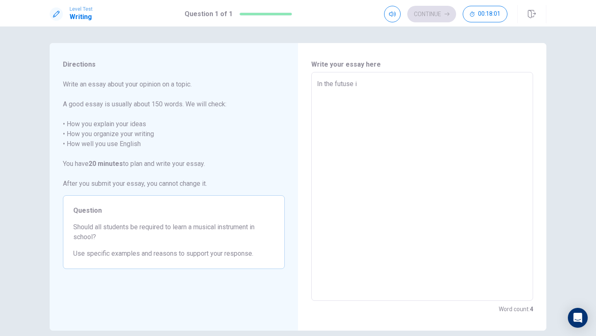
type textarea "x"
type textarea "In the futuse i w"
type textarea "x"
type textarea "In the futuse i wi"
type textarea "x"
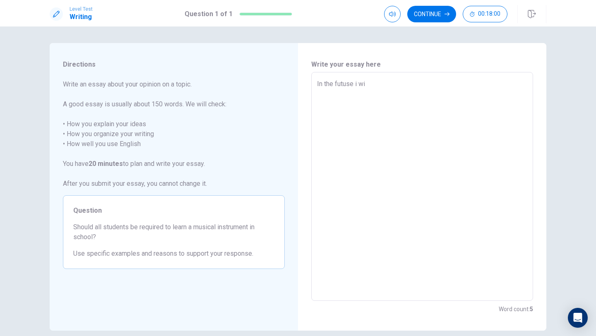
type textarea "In the futuse i wil"
type textarea "x"
type textarea "In the futuse i will"
type textarea "x"
type textarea "In the futuse i willl"
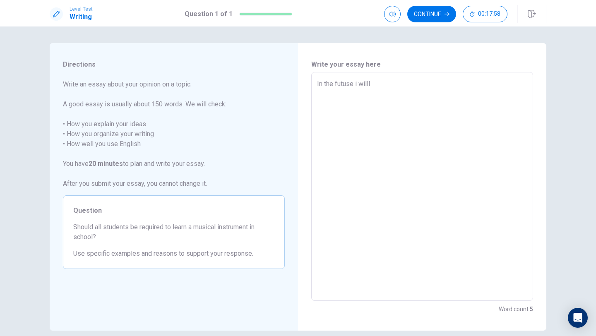
type textarea "x"
type textarea "In the futuse i willlk"
type textarea "x"
type textarea "In the futuse i willl"
type textarea "x"
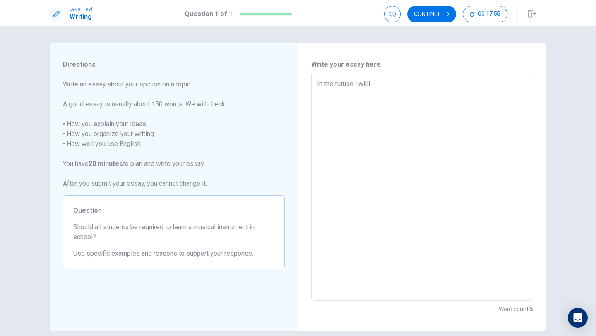
type textarea "In the futuse i will"
type textarea "x"
type textarea "In the futuse i wil"
type textarea "x"
type textarea "In the futuse i wi"
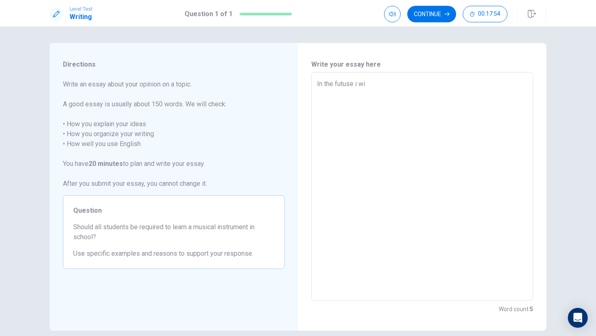
type textarea "x"
type textarea "In the futuse i wil"
type textarea "x"
type textarea "In the futuse i will"
type textarea "x"
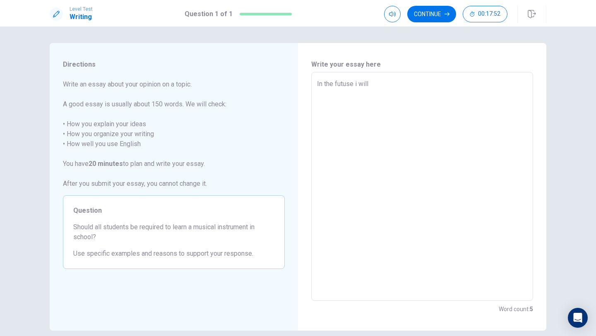
type textarea "In the futuse i will"
type textarea "x"
type textarea "In the futuse i will l"
type textarea "x"
type textarea "In the futuse i will li"
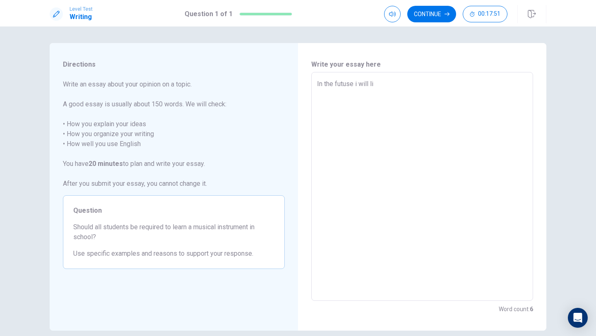
type textarea "x"
type textarea "In the futuse i will lik"
type textarea "x"
type textarea "In the futuse i will like"
type textarea "x"
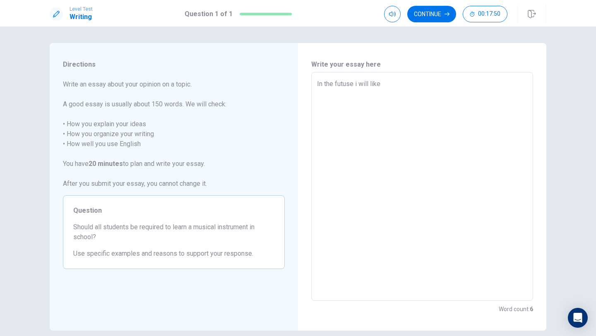
type textarea "In the futuse i will like"
type textarea "x"
type textarea "In the futuse i will like t"
type textarea "x"
type textarea "In the futuse i will like to"
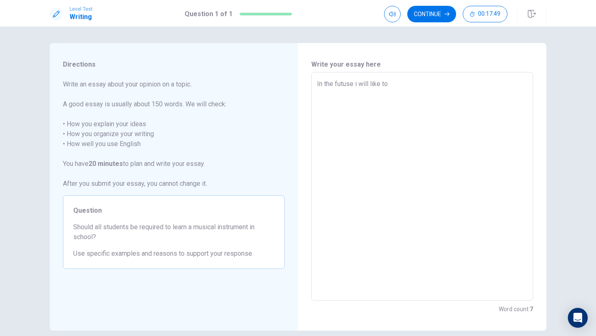
type textarea "x"
type textarea "In the futuse i will like to"
type textarea "x"
type textarea "In the futuse i will like to b"
type textarea "x"
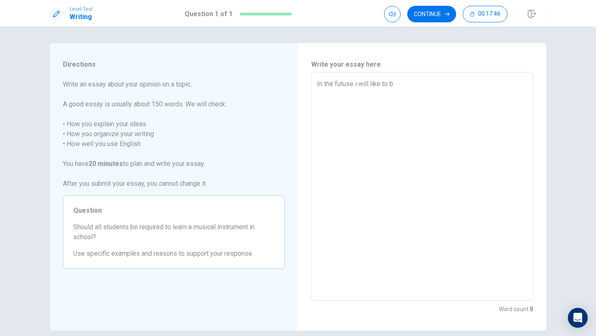
type textarea "In the futuse i will like to be"
type textarea "x"
type textarea "In the futuse i will like to be"
type textarea "x"
type textarea "In the futuse i will like to be a"
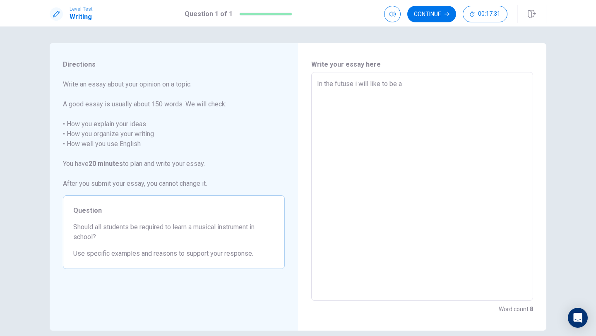
type textarea "x"
type textarea "In the futuse i will like to be a"
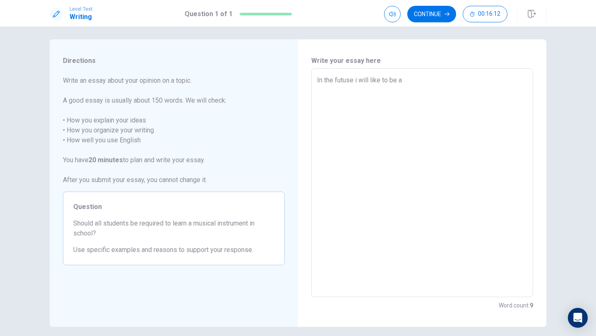
type textarea "x"
type textarea "In the futuse i will like to be a e"
type textarea "x"
type textarea "In the futuse i will like to be a en"
type textarea "x"
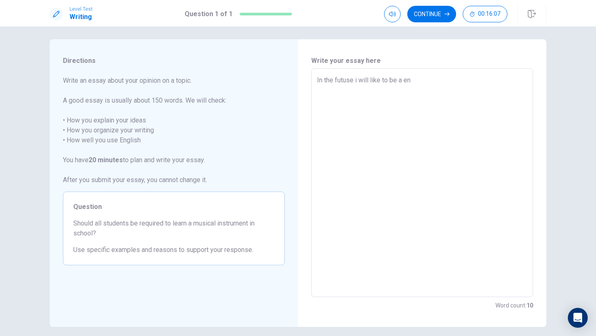
type textarea "In the futuse i will like to be a eng"
type textarea "x"
type textarea "In the futuse i will like to be a enga"
type textarea "x"
type textarea "In the futuse i will like to be a [PERSON_NAME]"
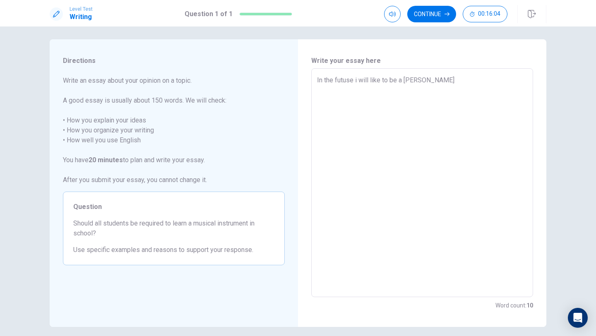
type textarea "x"
type textarea "In the futuse i will like to be a engane"
type textarea "x"
type textarea "In the futuse i will like to be a enganer"
type textarea "x"
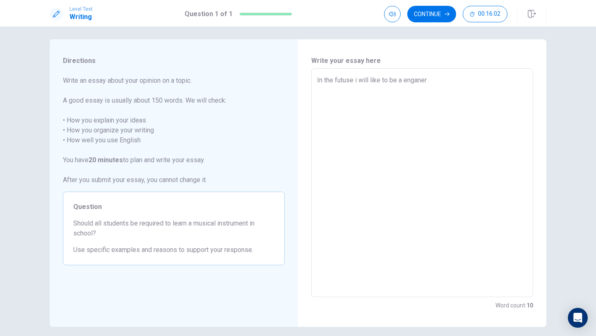
type textarea "In the futuse i will like to be a enganer"
type textarea "x"
type textarea "In the futuse i will like to be a enganer b"
type textarea "x"
type textarea "In the futuse i will like to be a enganer be"
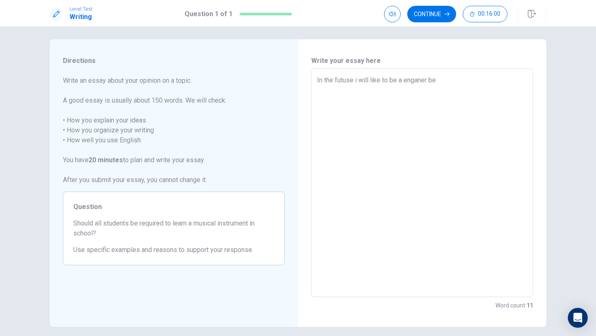
type textarea "x"
type textarea "In the futuse i will like to be a enganer bec"
type textarea "x"
type textarea "In the futuse i will like to be a enganer becu"
type textarea "x"
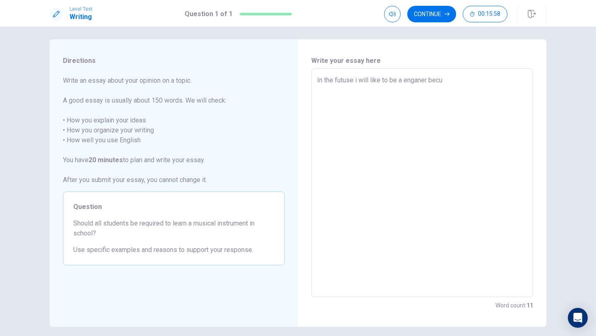
type textarea "In the futuse i will like to be a enganer becue"
type textarea "x"
type textarea "In the futuse i will like to be a enganer becues"
type textarea "x"
type textarea "In the futuse i will like to be a enganer becuese"
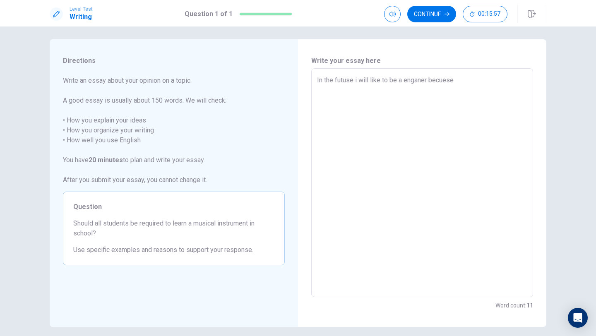
type textarea "x"
type textarea "In the futuse i will like to be a enganer becuese"
type textarea "x"
type textarea "In the futuse i will like to be a enganer becuese i"
type textarea "x"
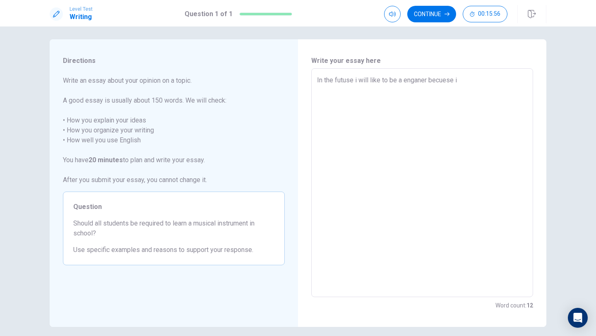
type textarea "In the futuse i will like to be a enganer becuese i"
type textarea "x"
type textarea "In the futuse i will like to be a enganer becuese i c"
type textarea "x"
type textarea "In the futuse i will like to be a enganer becuese i ca"
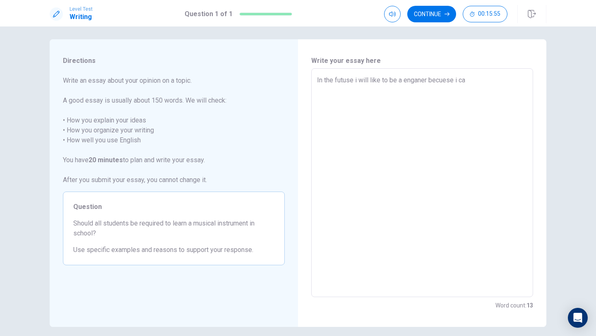
type textarea "x"
type textarea "In the futuse i will like to be a enganer becuese i can"
type textarea "x"
type textarea "In the futuse i will like to be a enganer becuese i can"
type textarea "x"
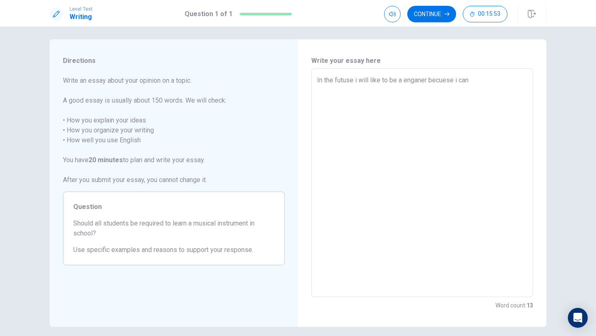
type textarea "In the futuse i will like to be a enganer becuese i can h"
type textarea "x"
type textarea "In the futuse i will like to be a enganer becuese i can he"
type textarea "x"
type textarea "In the futuse i will like to be a enganer becuese i can hel"
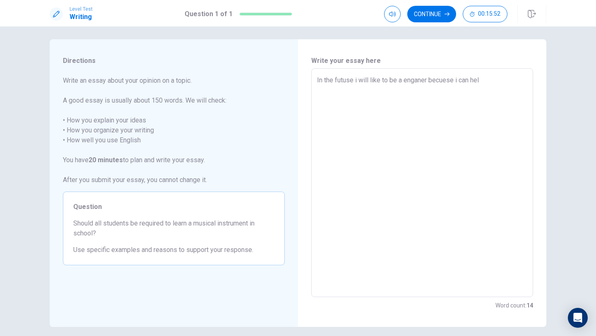
type textarea "x"
type textarea "In the futuse i will like to be a enganer becuese i can help"
type textarea "x"
type textarea "In the futuse i will like to be a enganer becuese i can help"
type textarea "x"
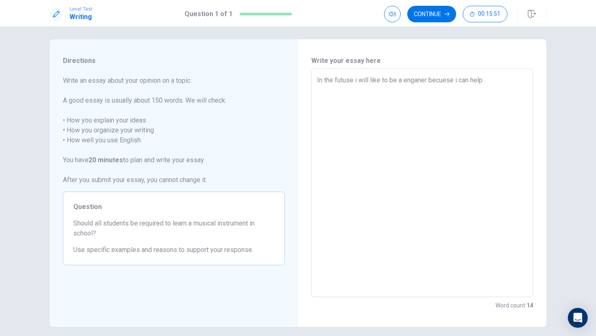
type textarea "In the futuse i will like to be a enganer becuese i can help p"
type textarea "x"
type textarea "In the futuse i will like to be a enganer becuese i can help pl"
type textarea "x"
type textarea "In the futuse i will like to be a enganer becuese i can help p"
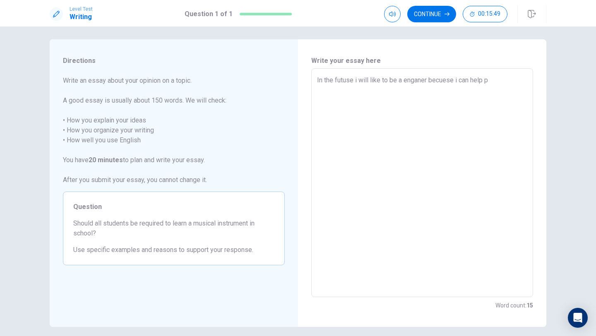
type textarea "x"
type textarea "In the futuse i will like to be a enganer becuese i can help pe"
type textarea "x"
type textarea "In the futuse i will like to be a enganer becuese i can help peo"
type textarea "x"
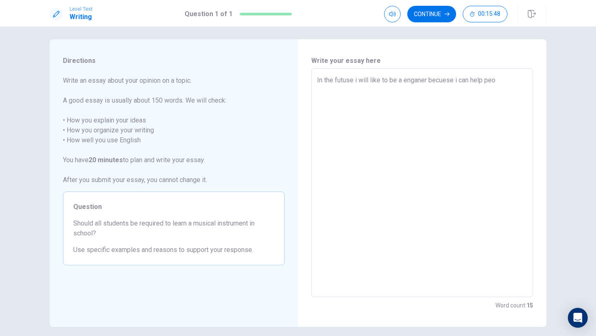
type textarea "In the futuse i will like to be a enganer becuese i can help peop"
type textarea "x"
type textarea "In the futuse i will like to be a enganer becuese i can help peopl"
type textarea "x"
type textarea "In the futuse i will like to be a enganer becuese i can help people"
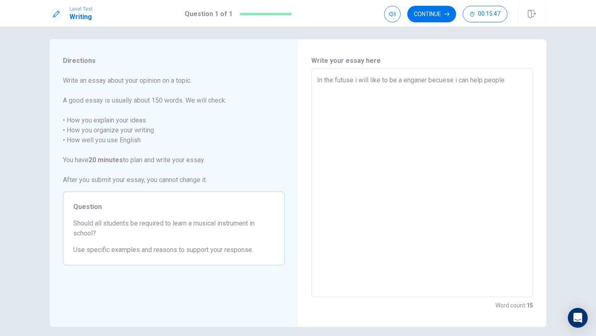
type textarea "x"
type textarea "In the futuse i will like to be a enganer becuese i can help people"
click at [446, 13] on icon "button" at bounding box center [447, 14] width 5 height 5
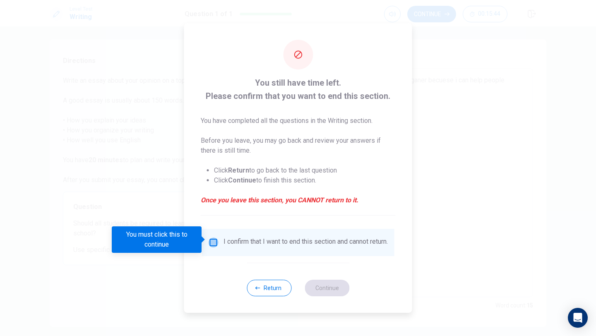
click at [215, 240] on input "You must click this to continue" at bounding box center [214, 243] width 10 height 10
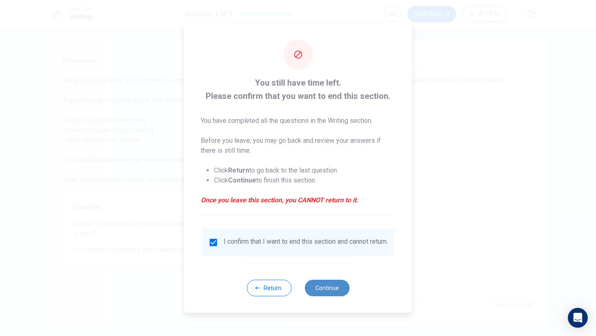
click at [334, 291] on button "Continue" at bounding box center [327, 288] width 45 height 17
type textarea "x"
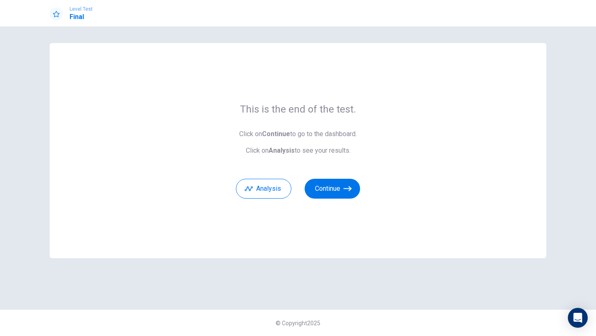
scroll to position [0, 0]
click at [333, 179] on button "Continue" at bounding box center [332, 189] width 55 height 20
